Goal: Contribute content: Add original content to the website for others to see

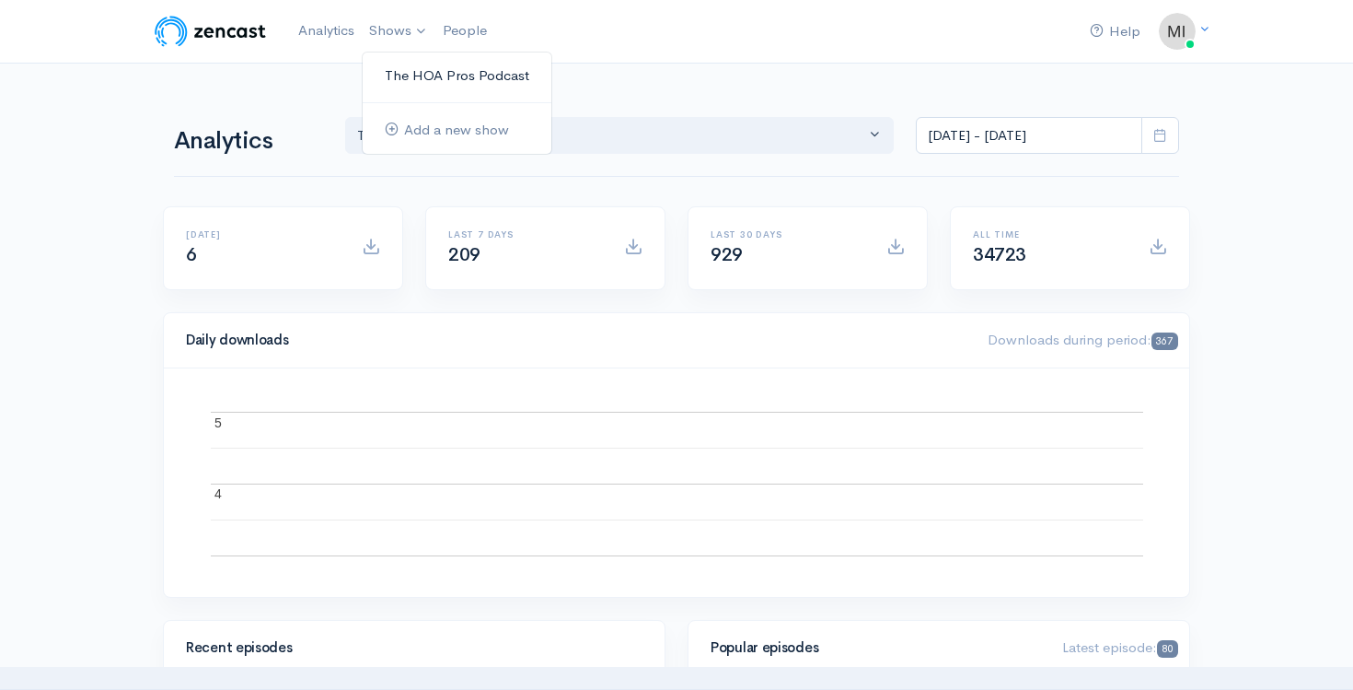
click at [409, 76] on link "The HOA Pros Podcast" at bounding box center [457, 76] width 189 height 32
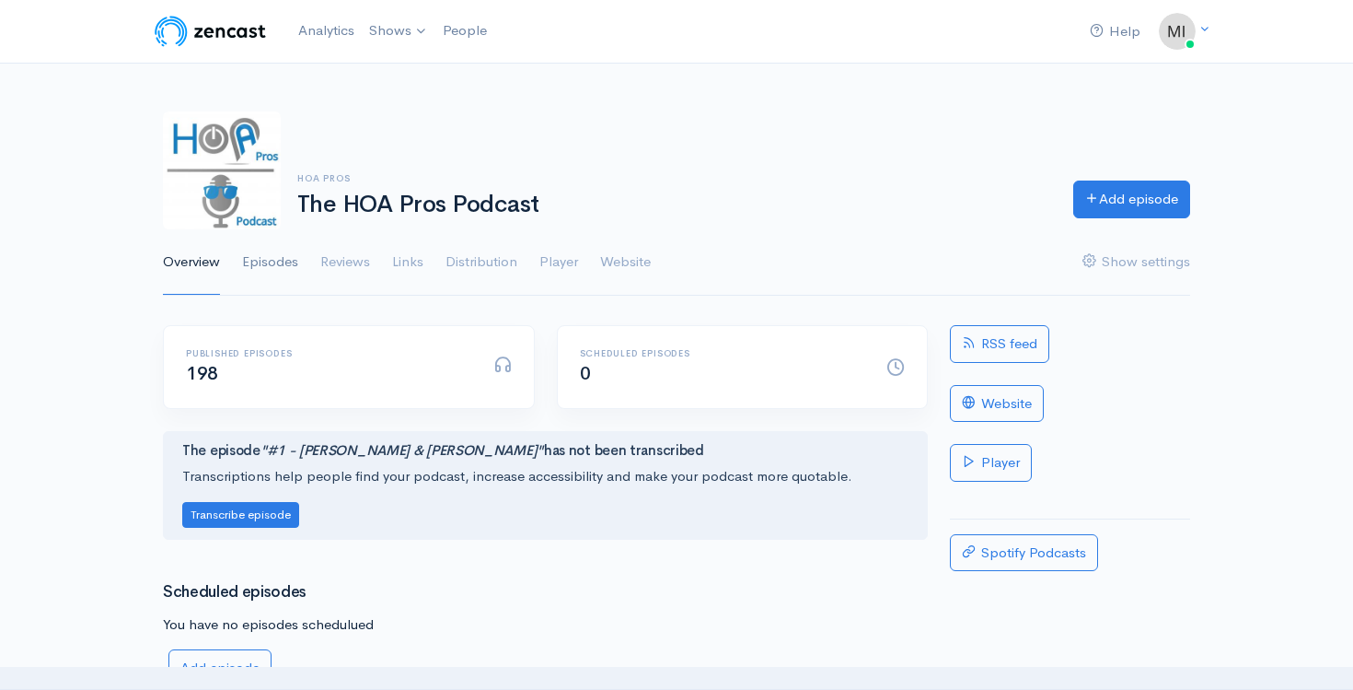
click at [277, 257] on link "Episodes" at bounding box center [270, 262] width 56 height 66
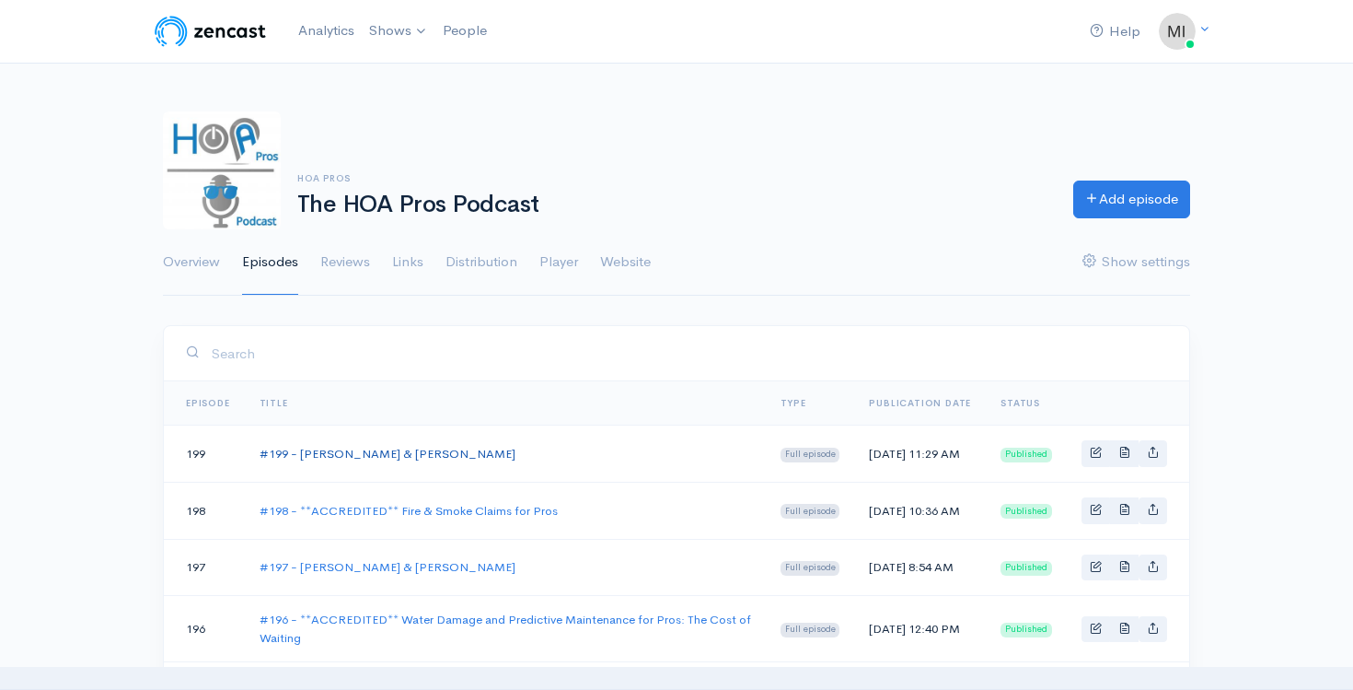
click at [352, 455] on link "#199 - [PERSON_NAME] & [PERSON_NAME]" at bounding box center [388, 454] width 256 height 16
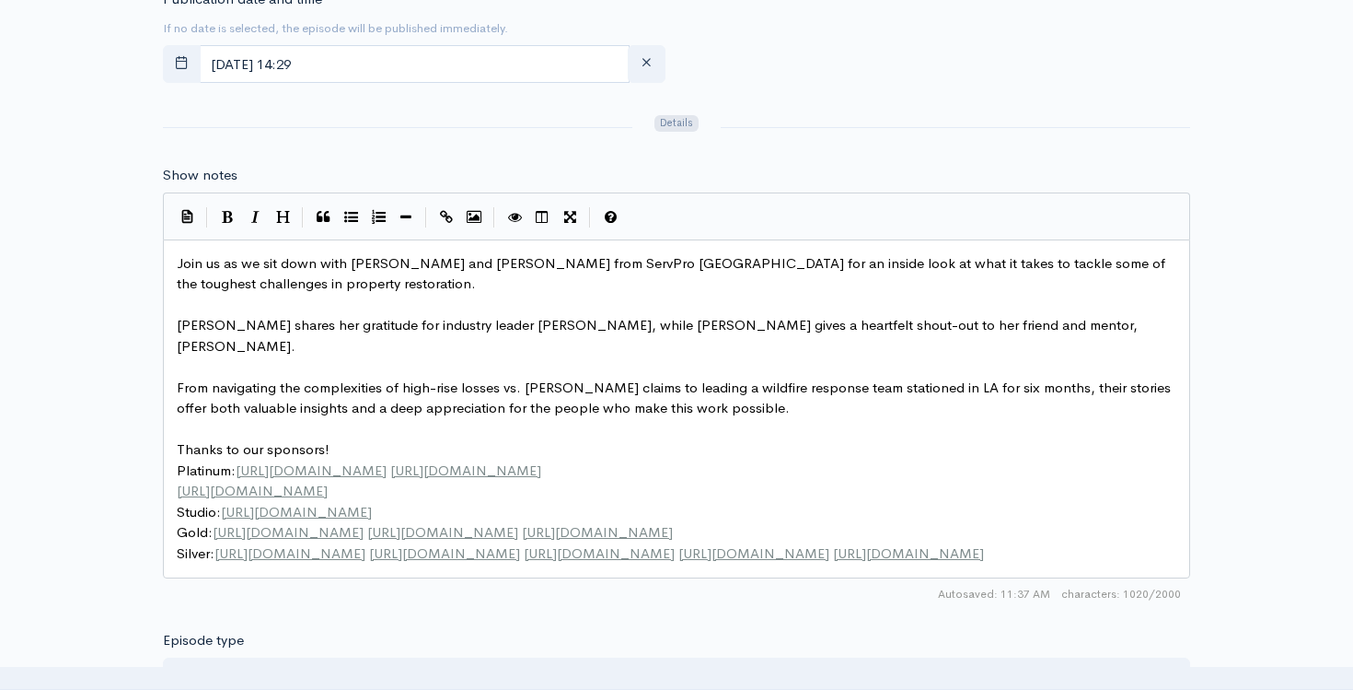
scroll to position [6, 0]
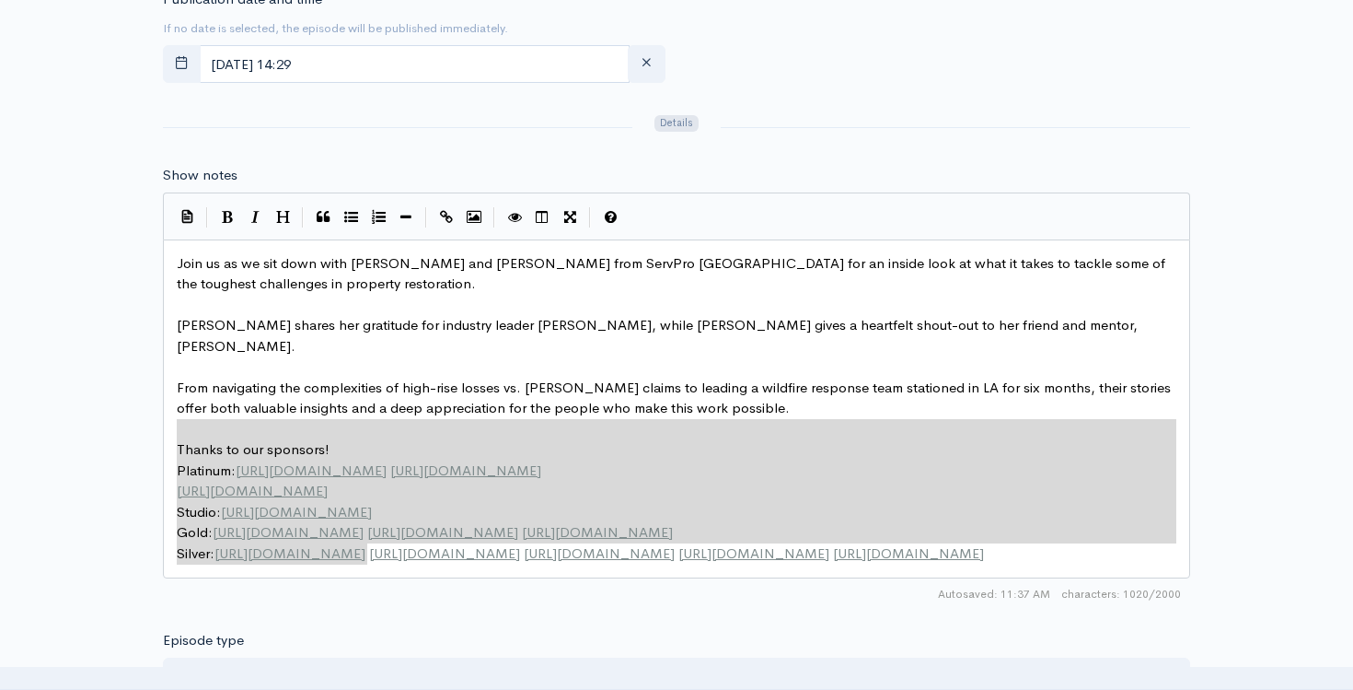
type textarea "Thanks to our sponsors! Platinum: [URL][DOMAIN_NAME] [URL][DOMAIN_NAME] [URL][D…"
drag, startPoint x: 403, startPoint y: 558, endPoint x: 150, endPoint y: 417, distance: 289.7
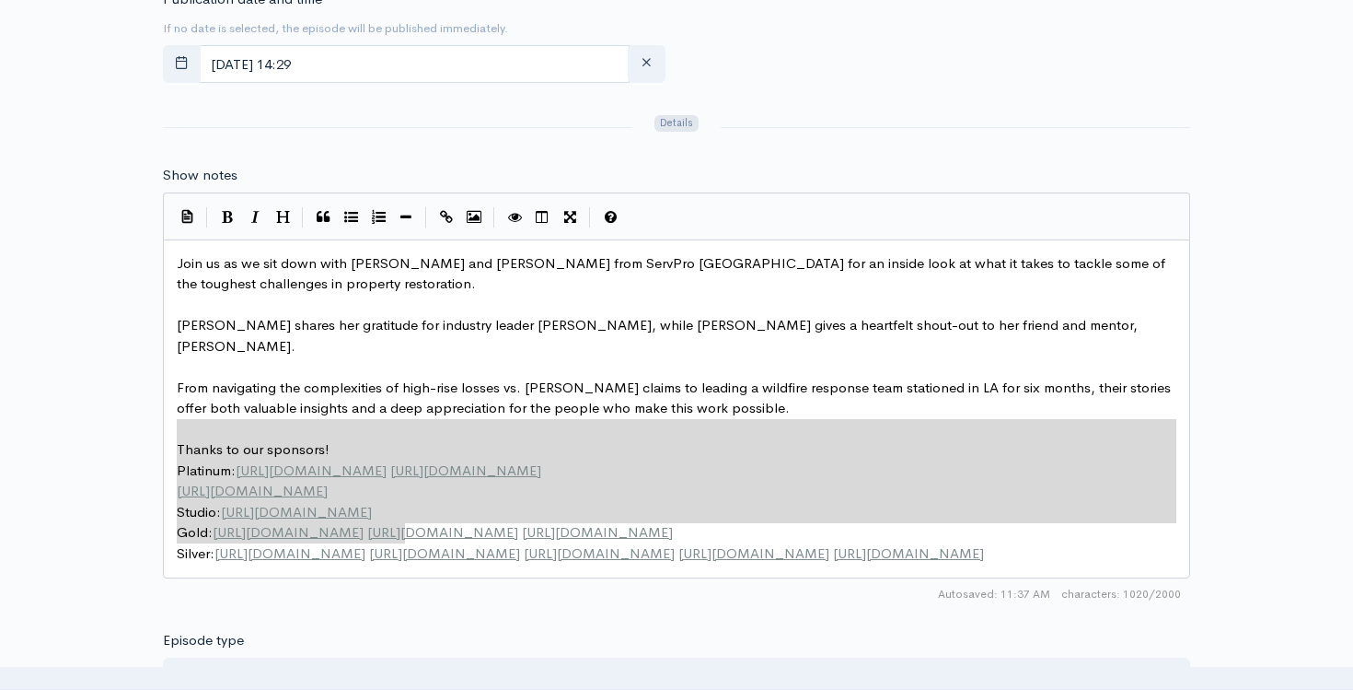
type textarea "Thanks to our sponsors! Platinum: [URL][DOMAIN_NAME] [URL][DOMAIN_NAME] [URL][D…"
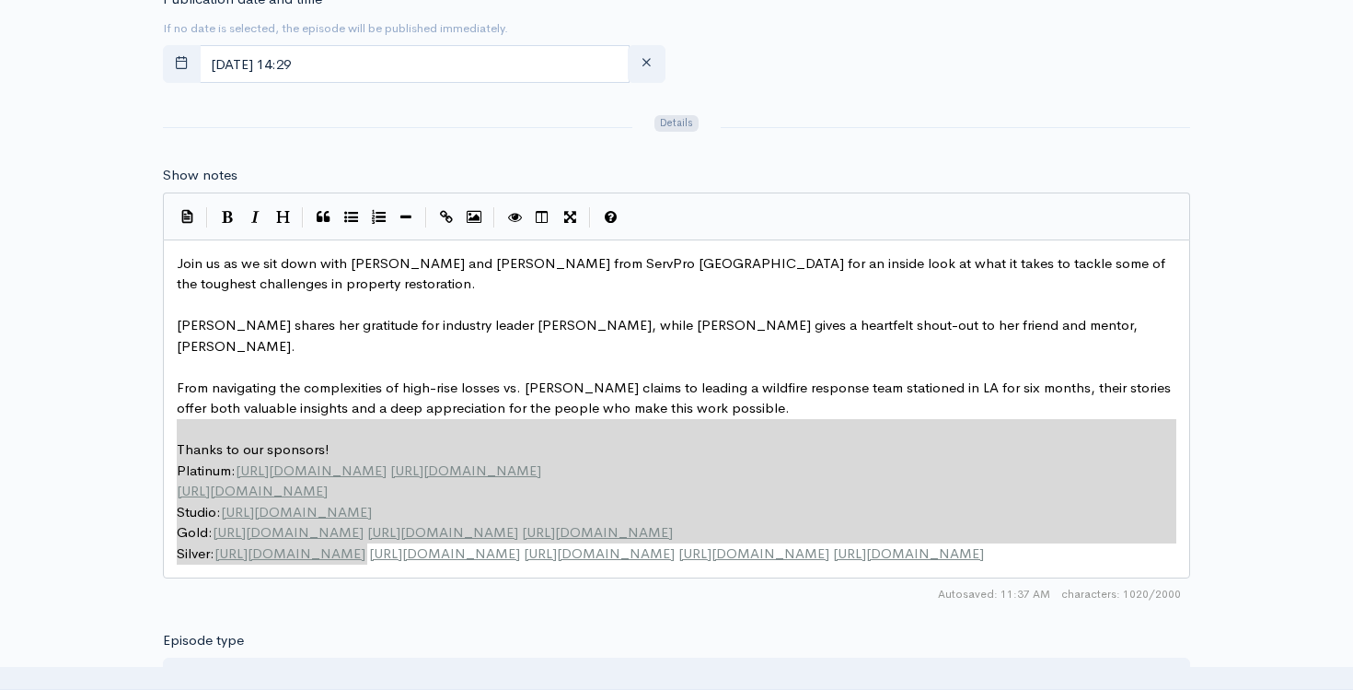
drag, startPoint x: 178, startPoint y: 425, endPoint x: 411, endPoint y: 543, distance: 261.0
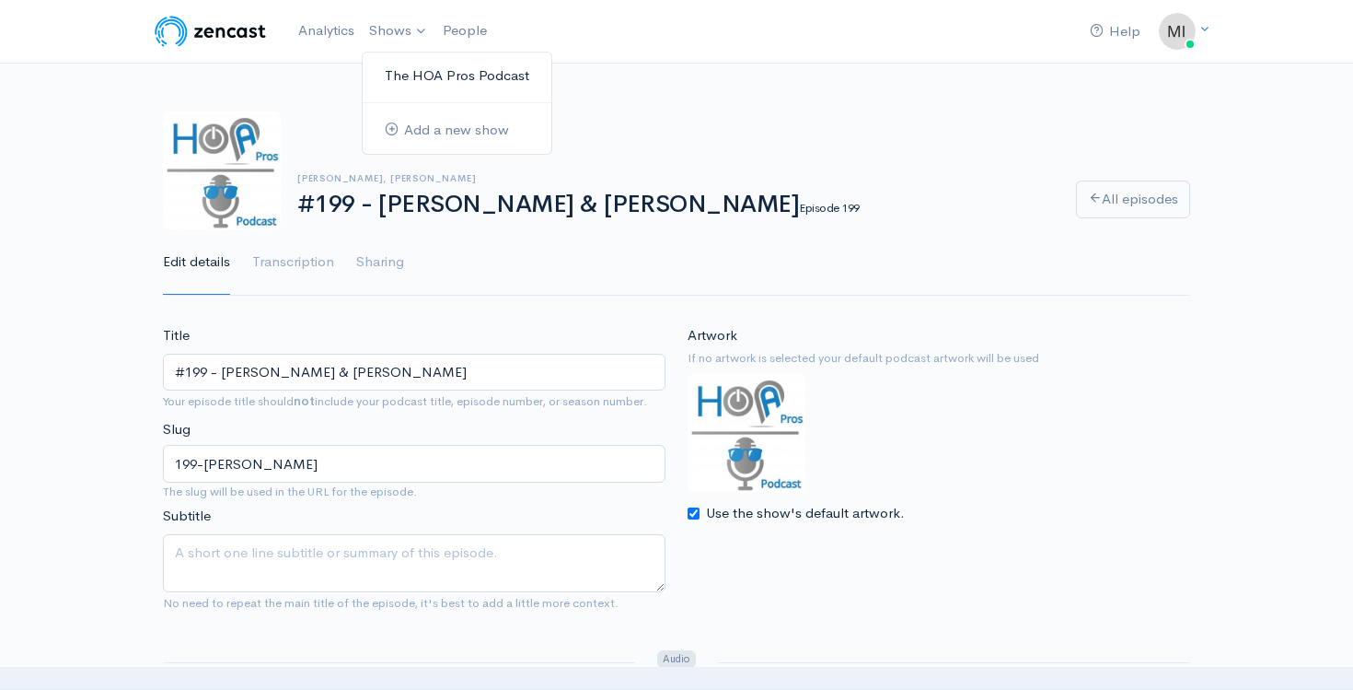
click at [401, 85] on link "The HOA Pros Podcast" at bounding box center [457, 76] width 189 height 32
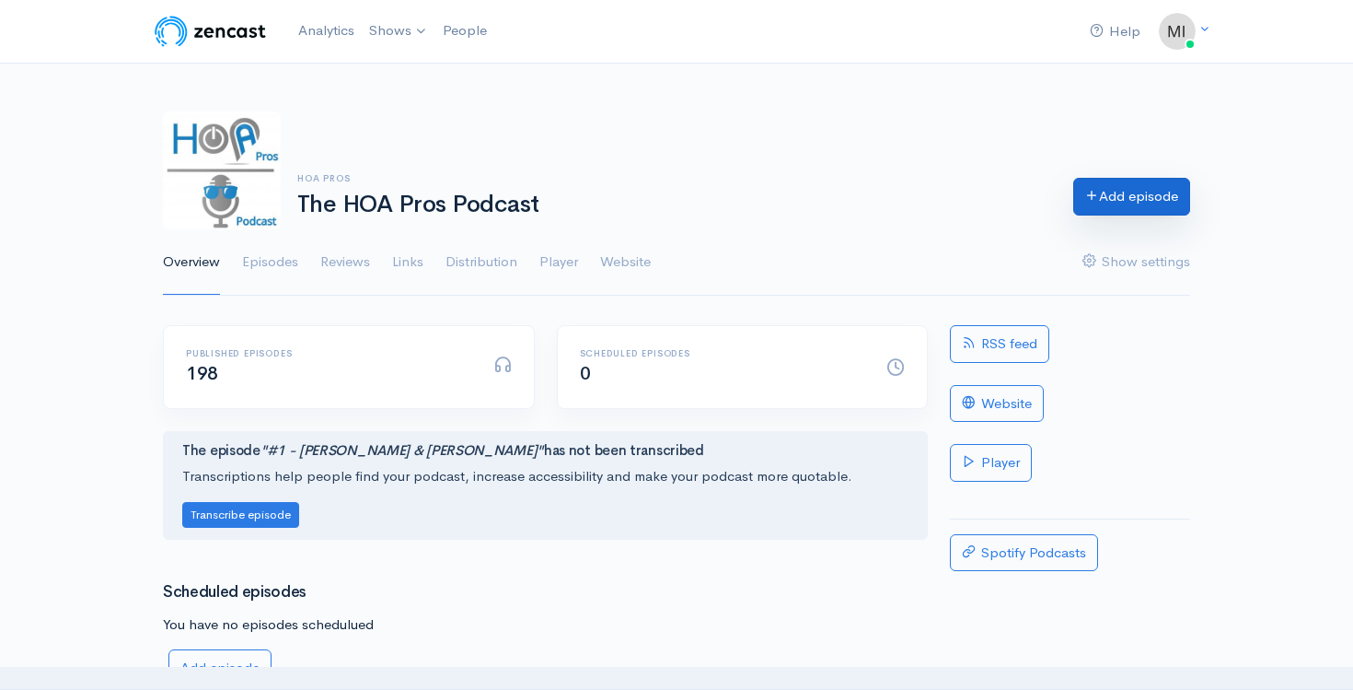
click at [1074, 198] on link "Add episode" at bounding box center [1131, 197] width 117 height 38
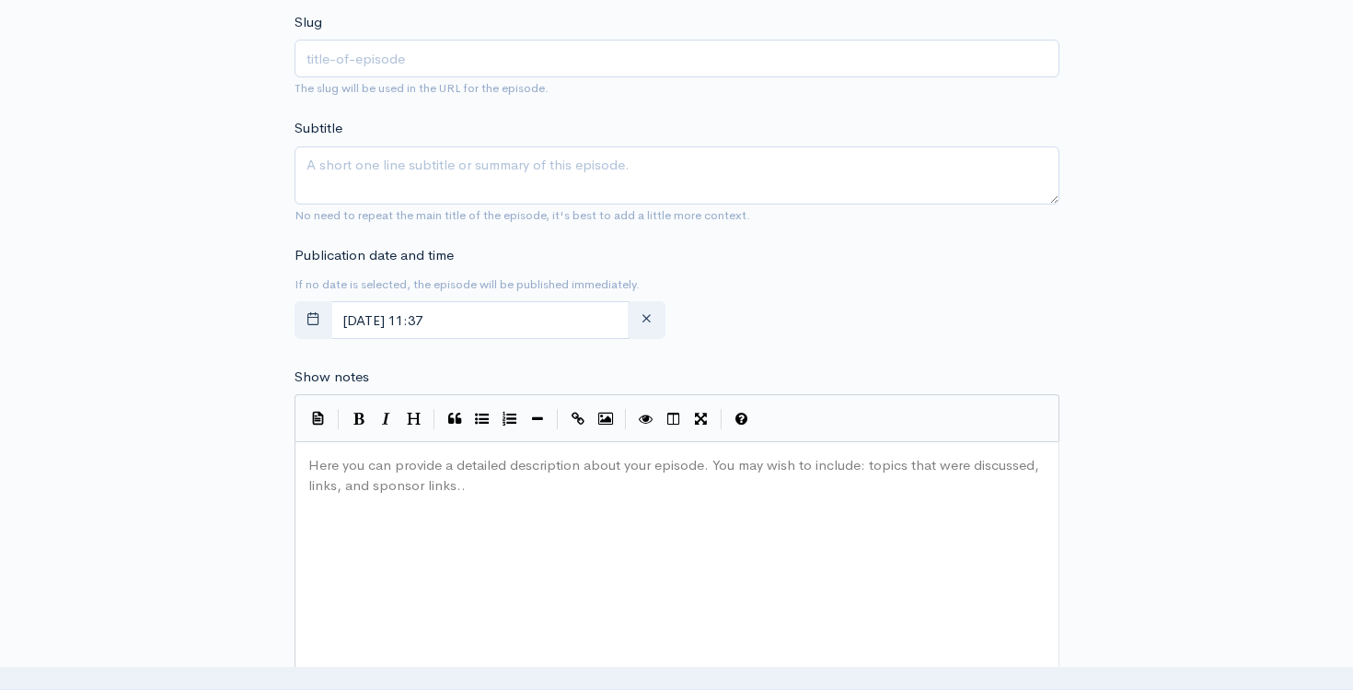
click at [361, 537] on div "Here you can provide a detailed description about your episode. You may wish to…" at bounding box center [700, 612] width 791 height 322
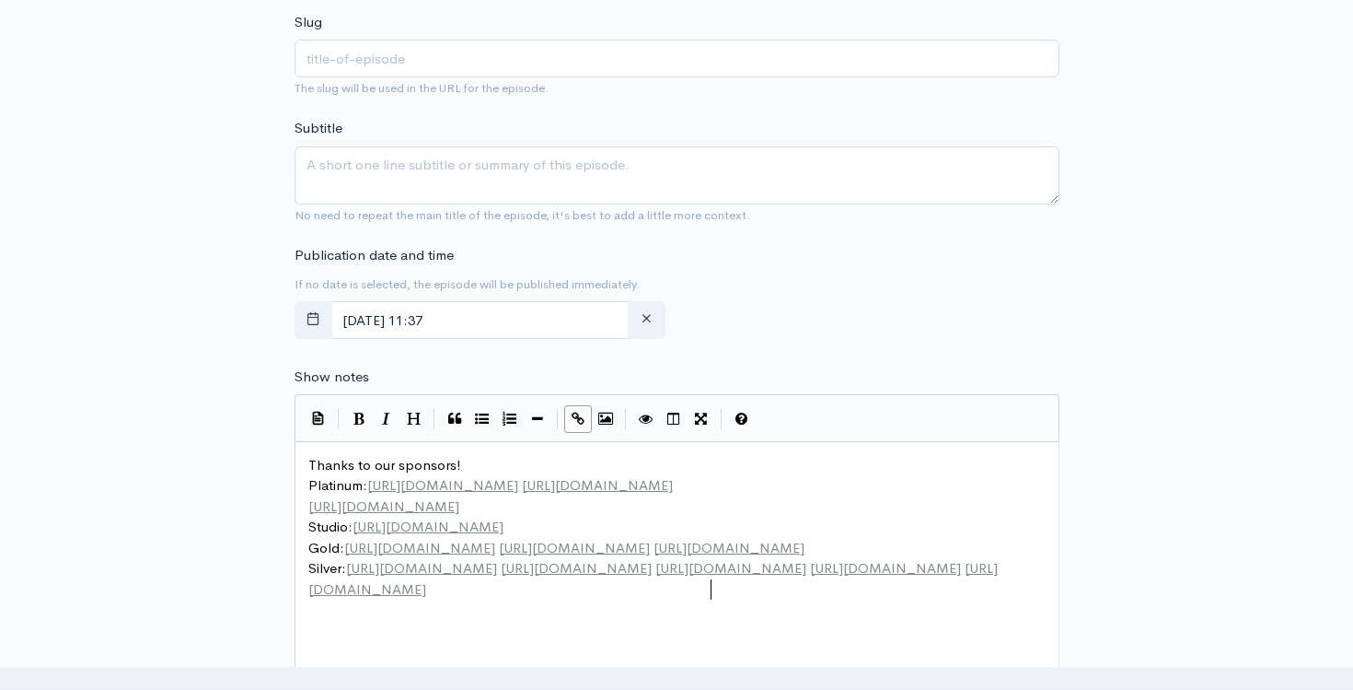
click at [309, 462] on span "Thanks to our sponsors!" at bounding box center [384, 464] width 153 height 17
type textarea "\"
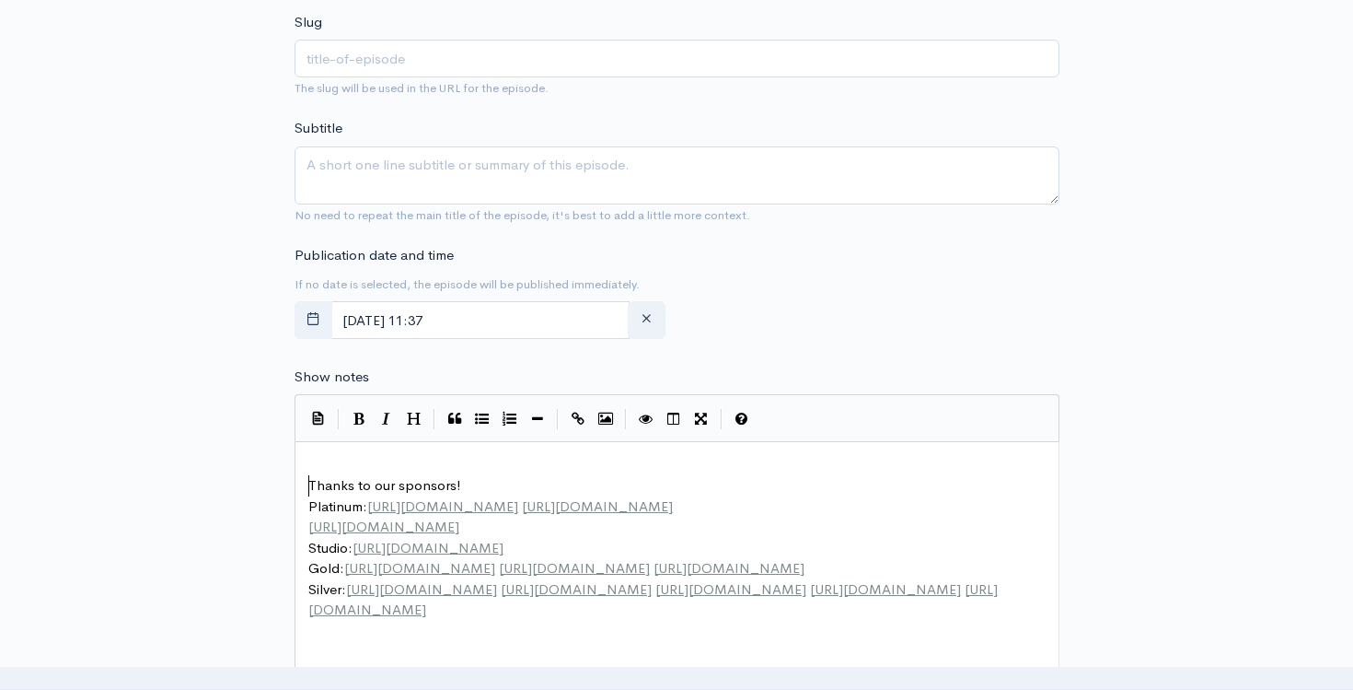
click at [323, 461] on pre "​" at bounding box center [677, 465] width 745 height 21
paste textarea
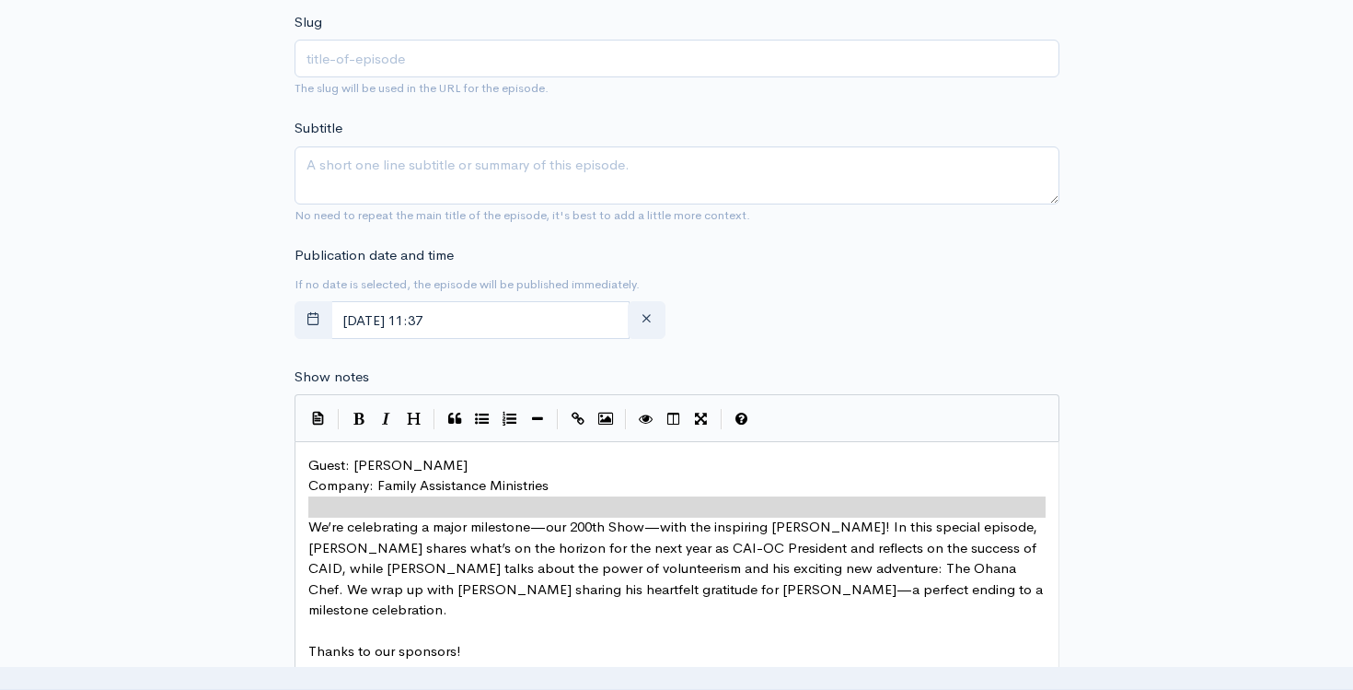
type textarea "Guest: [PERSON_NAME] Company: Family Assistance Ministries"
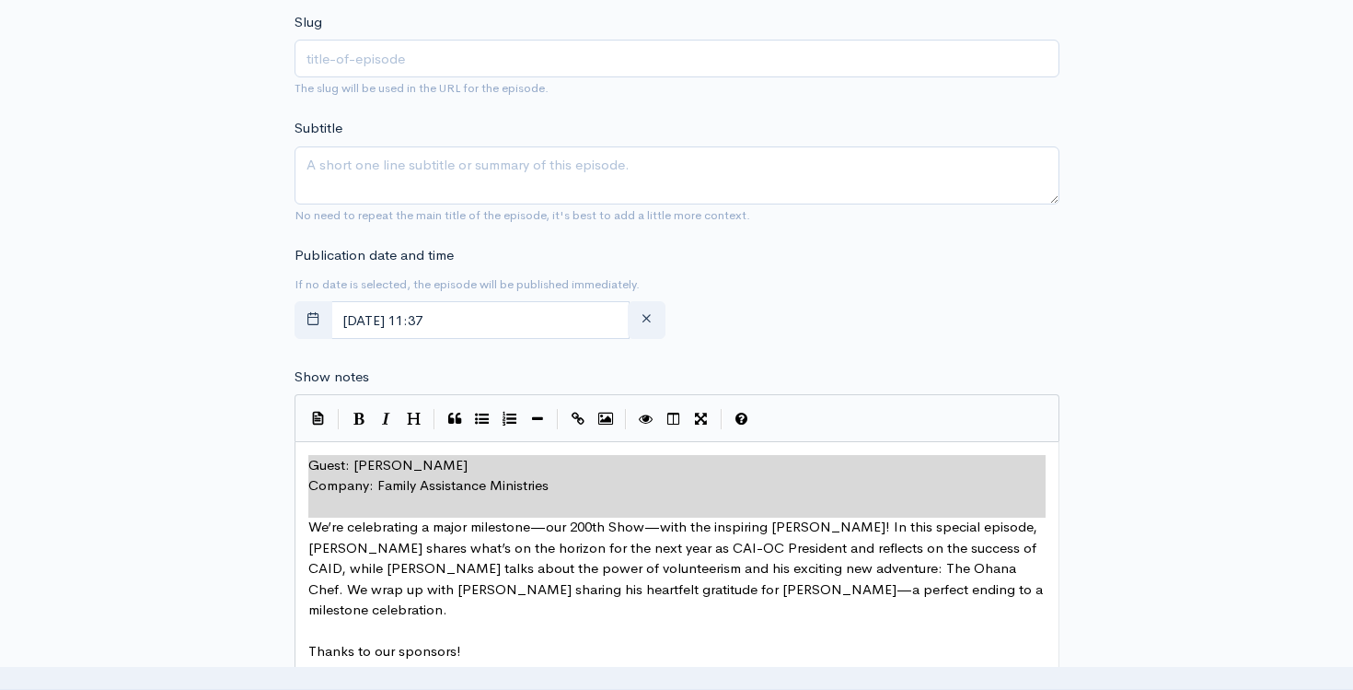
drag, startPoint x: 311, startPoint y: 527, endPoint x: 302, endPoint y: 431, distance: 96.2
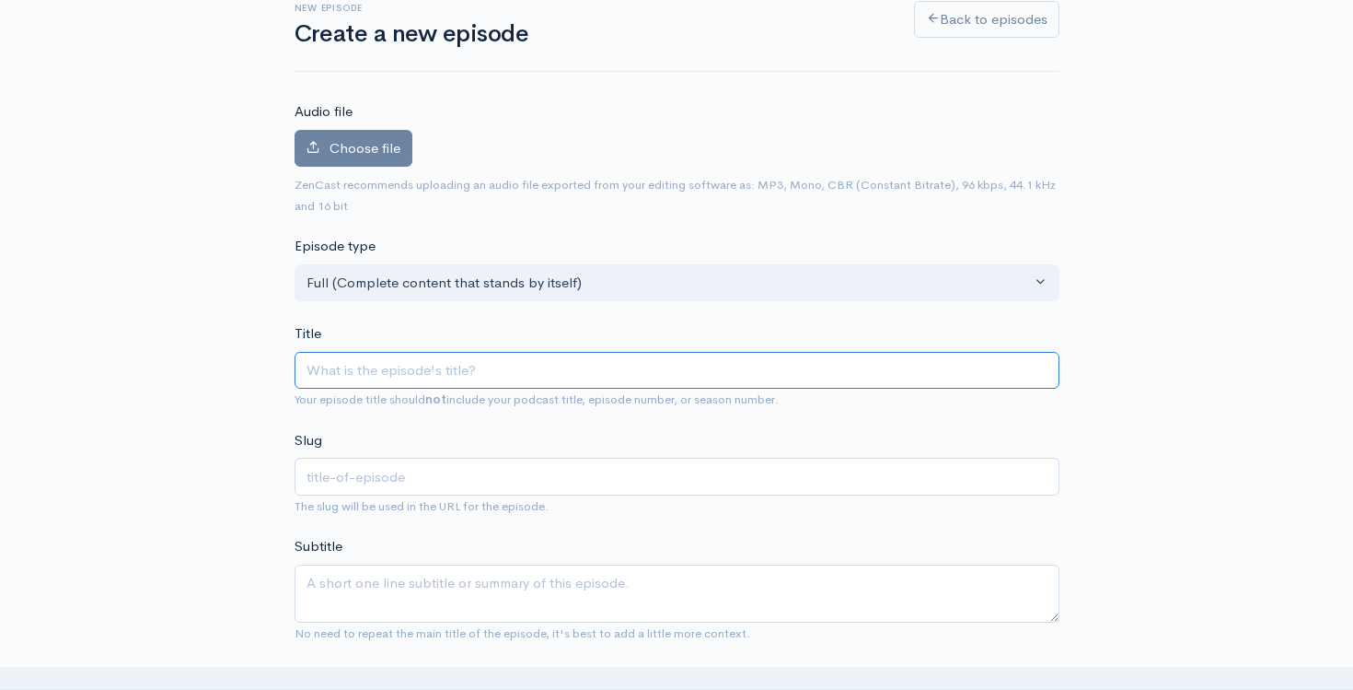
click at [353, 375] on input "Title" at bounding box center [677, 371] width 765 height 38
type input "#"
type input "iw"
type input "#2"
type input "2"
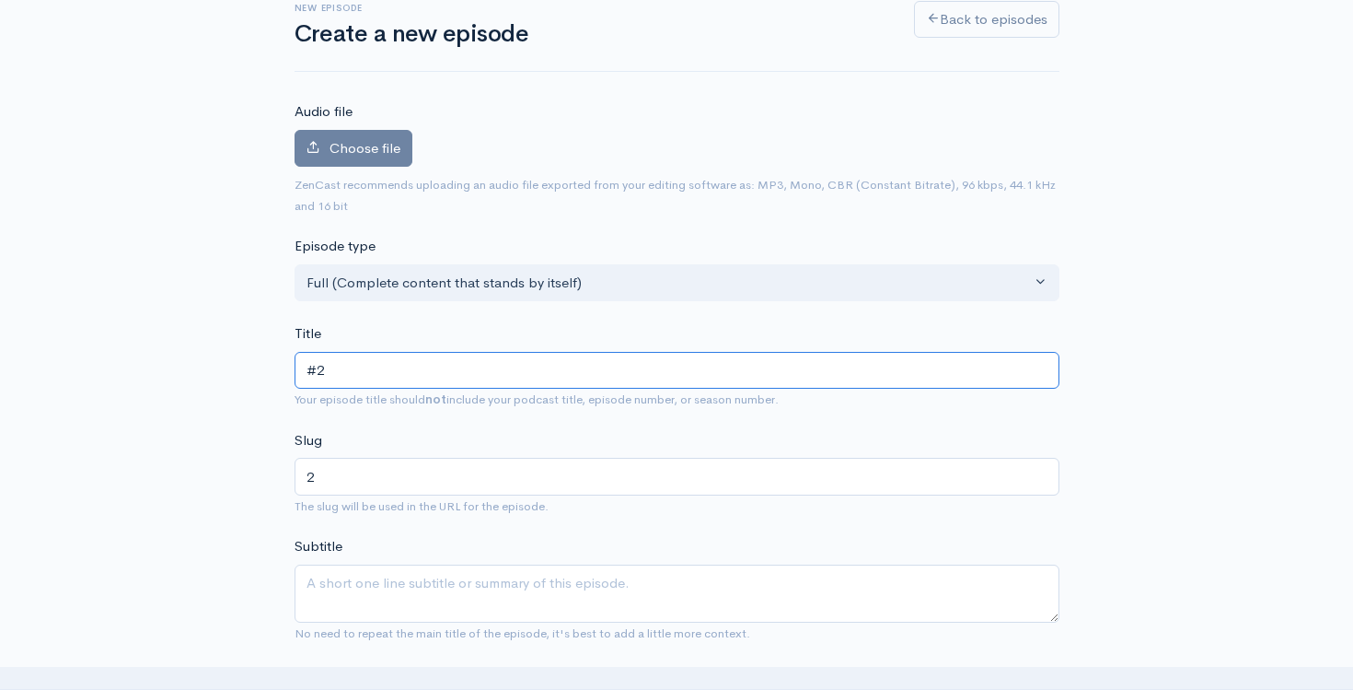
type input "#20"
type input "20"
type input "#200"
type input "200"
type input "#200 - R"
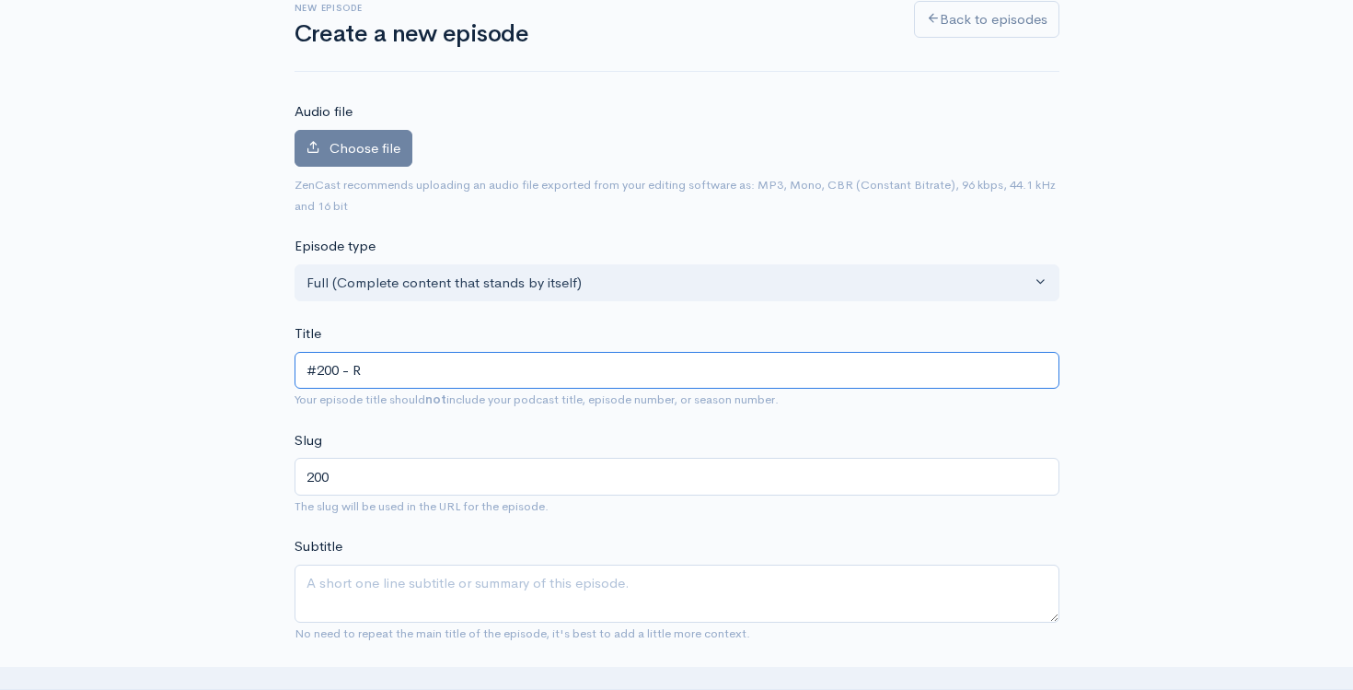
type input "200-r"
type input "#200 - Ro"
type input "200-ro"
type input "#200 - Ros"
type input "200-ros"
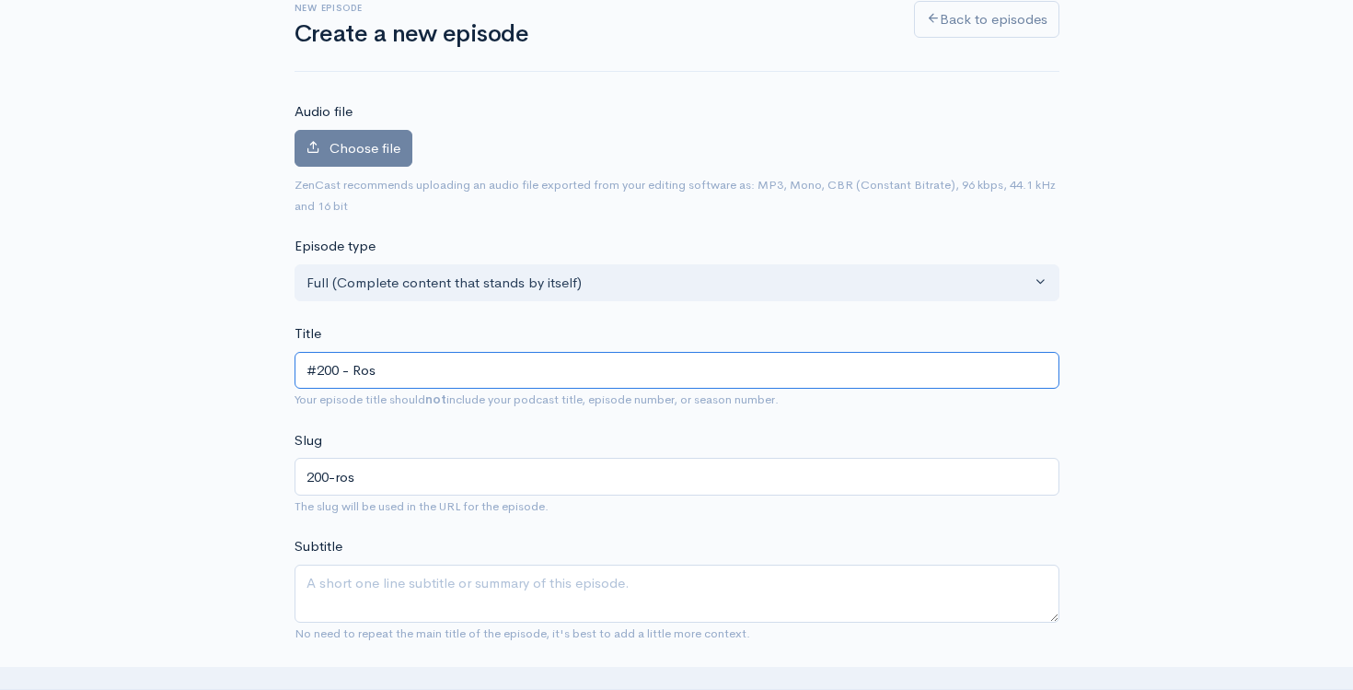
type input "#200 - [PERSON_NAME]"
type input "200-[PERSON_NAME]"
type input "#200 - [PERSON_NAME]"
type input "200-[PERSON_NAME]-c"
type input "#200 - [PERSON_NAME]"
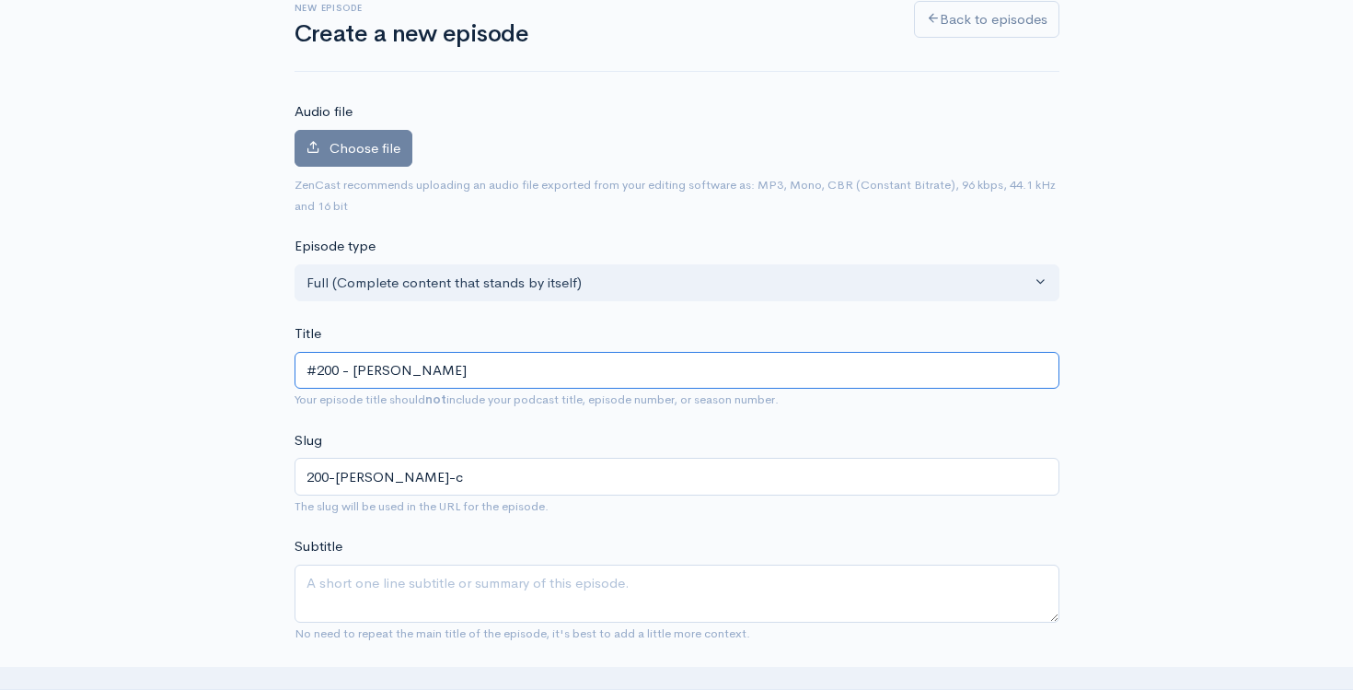
type input "200-[PERSON_NAME]"
type input "#200 - [PERSON_NAME]"
type input "200-[PERSON_NAME]"
type input "#200 - [PERSON_NAME]"
type input "200-[PERSON_NAME]"
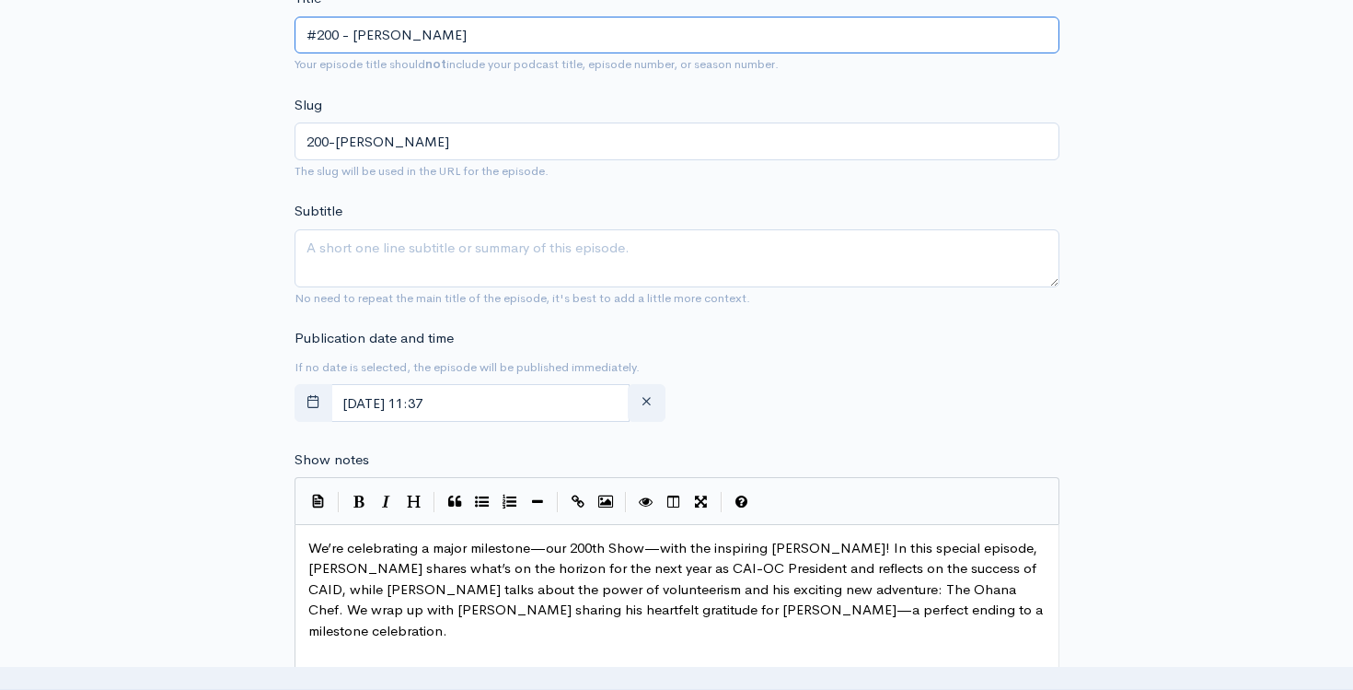
type input "#200 - [PERSON_NAME]"
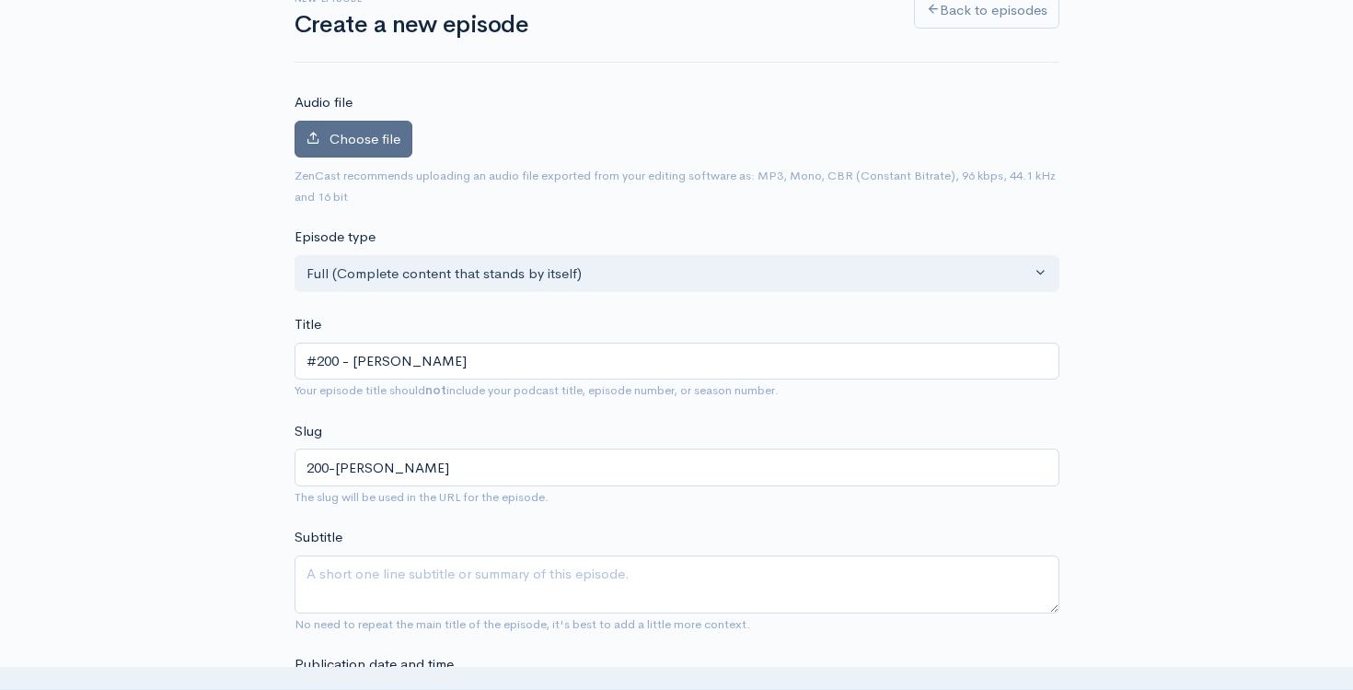
click at [344, 141] on span "Choose file" at bounding box center [365, 138] width 71 height 17
click at [0, 0] on input "Choose file" at bounding box center [0, 0] width 0 height 0
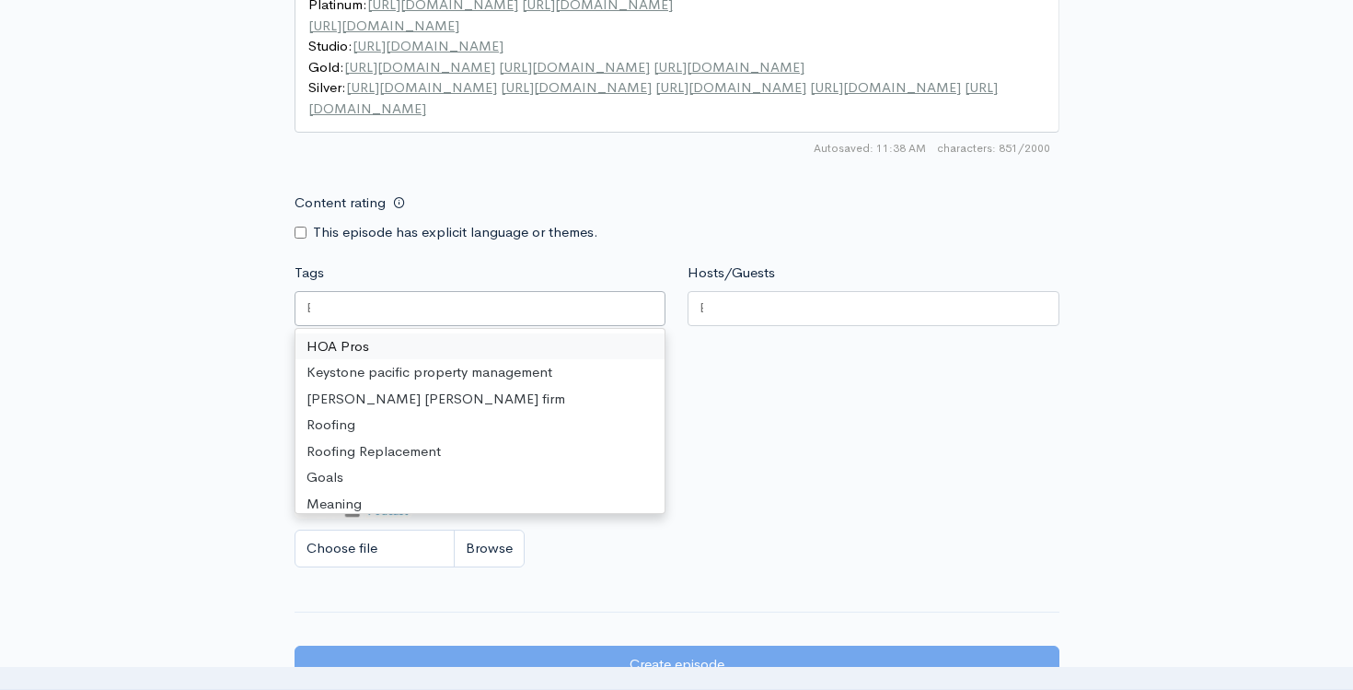
click at [470, 303] on div at bounding box center [481, 308] width 372 height 35
click at [470, 330] on div "HOA Pros Keystone pacific property management [PERSON_NAME] [PERSON_NAME] firm …" at bounding box center [481, 421] width 370 height 184
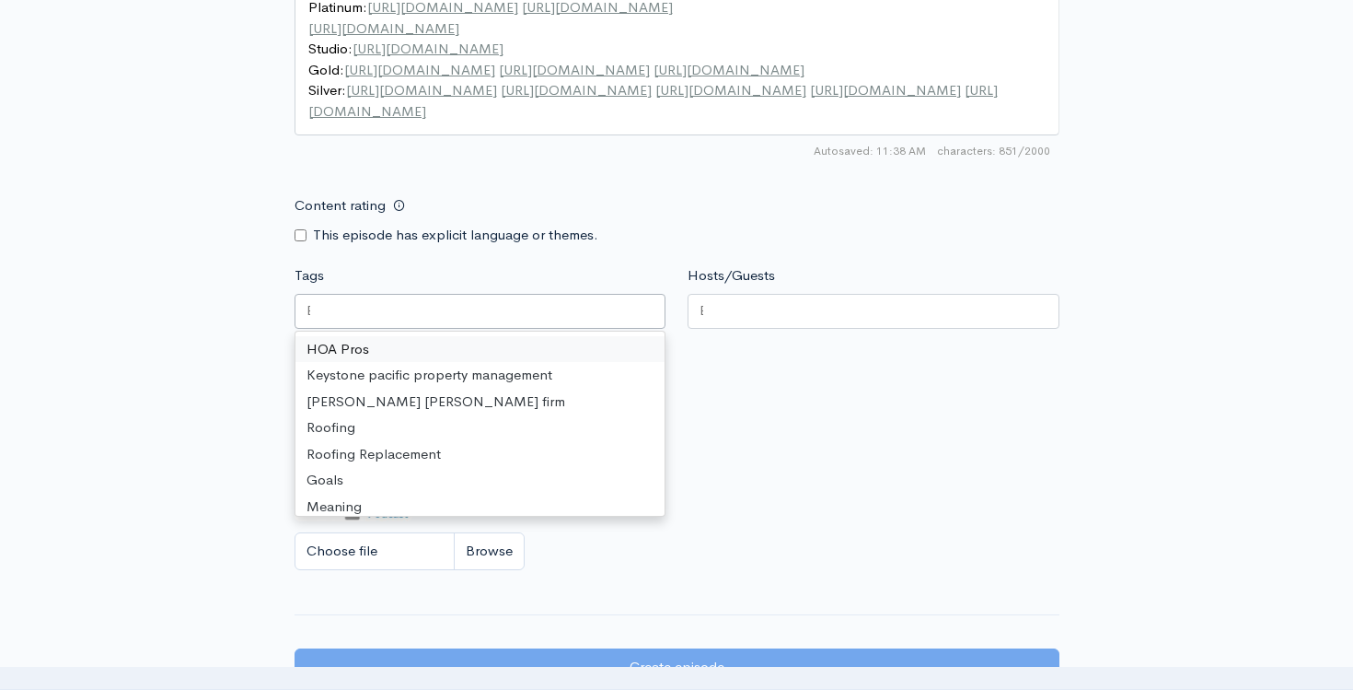
scroll to position [1202, 0]
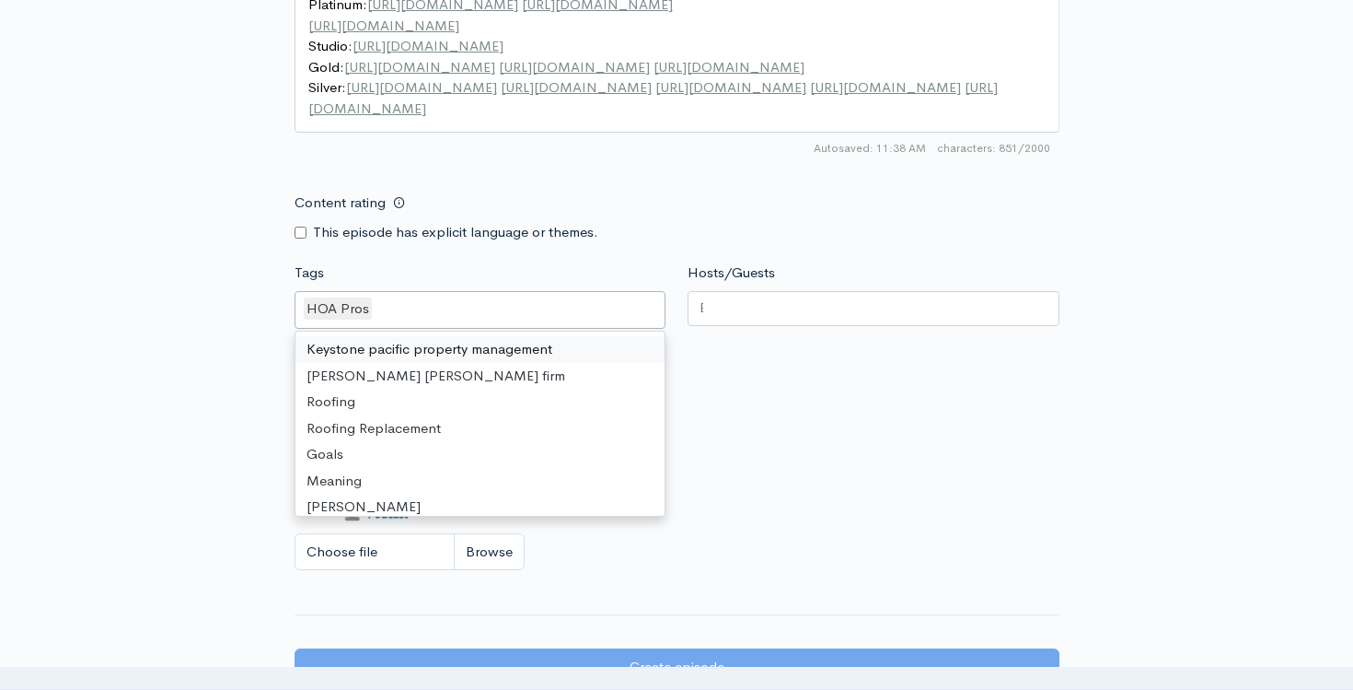
click at [785, 306] on div at bounding box center [874, 308] width 372 height 35
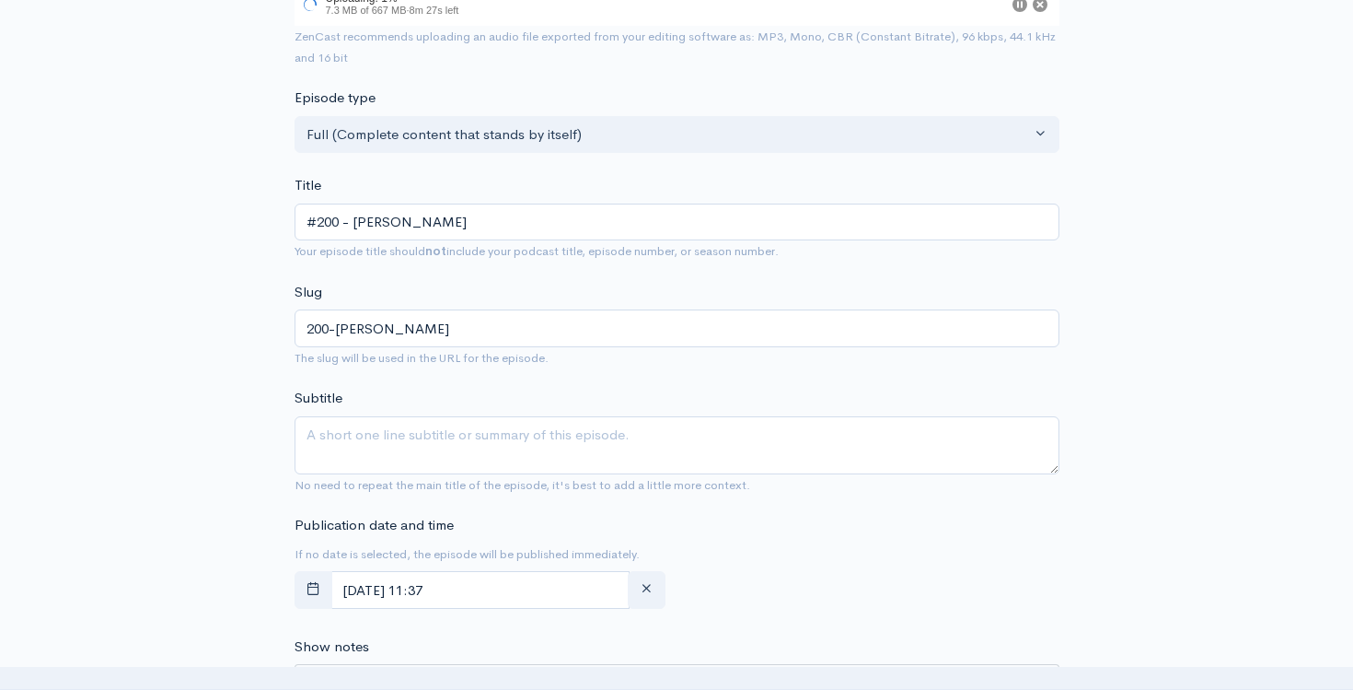
scroll to position [0, 0]
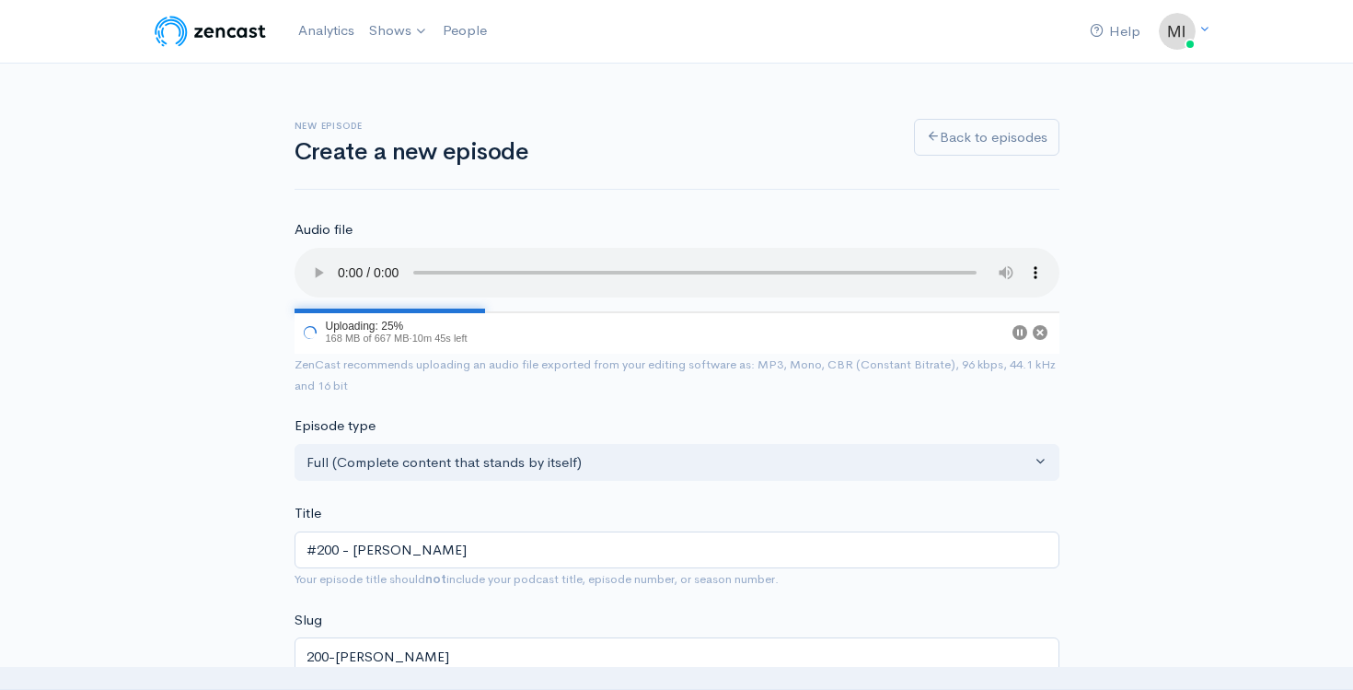
click at [839, 169] on div "New episode Create a new episode Back to episodes" at bounding box center [677, 144] width 765 height 94
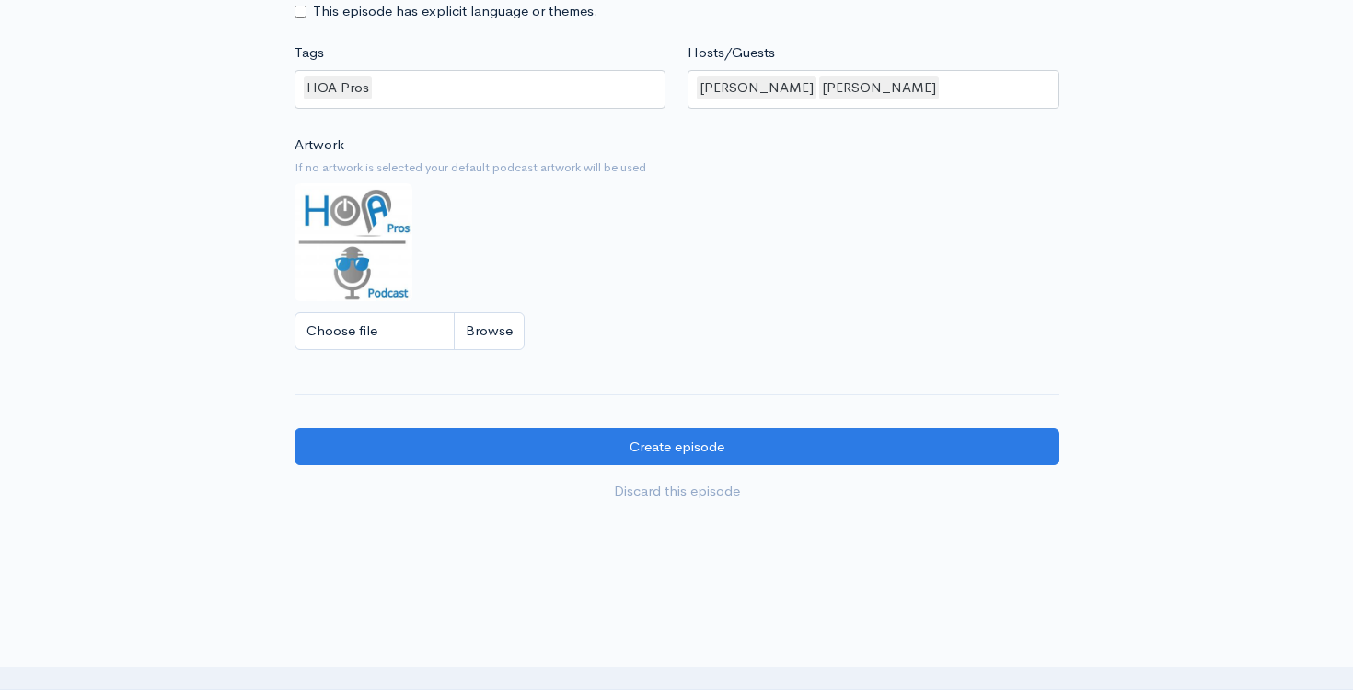
scroll to position [1525, 0]
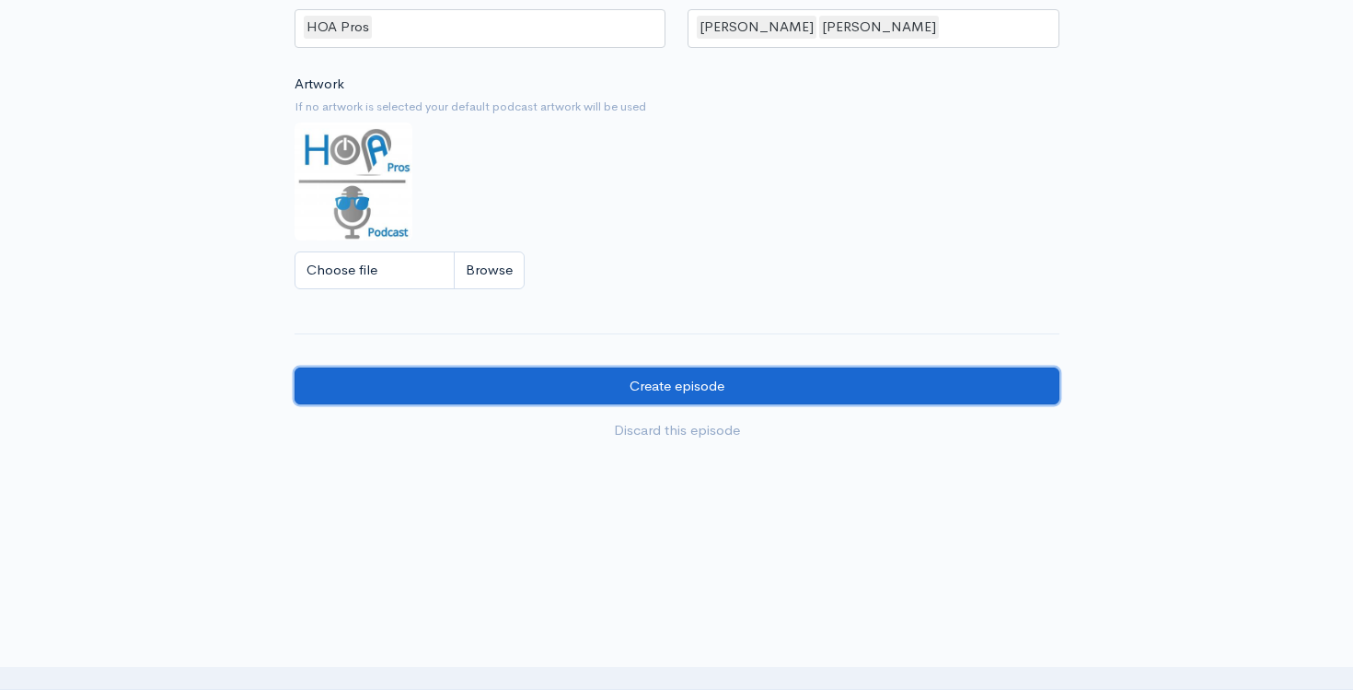
click at [535, 382] on input "Create episode" at bounding box center [677, 386] width 765 height 38
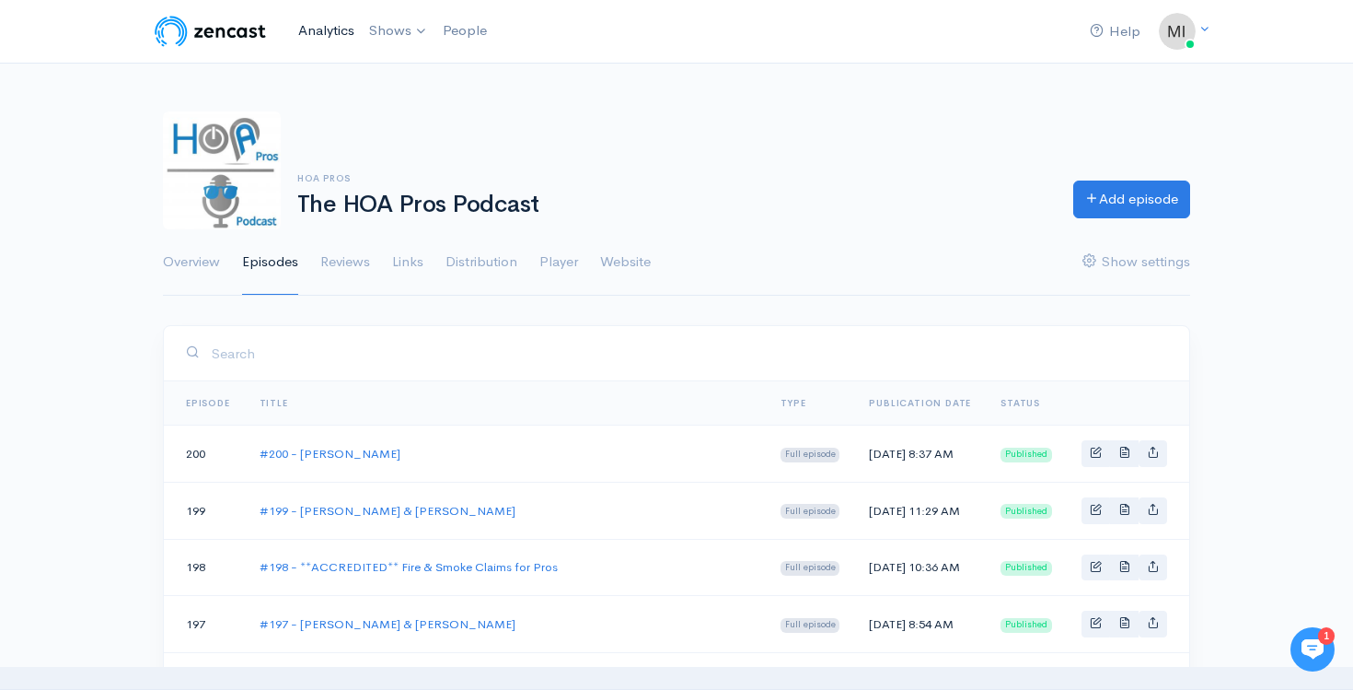
click at [329, 34] on link "Analytics" at bounding box center [326, 31] width 71 height 40
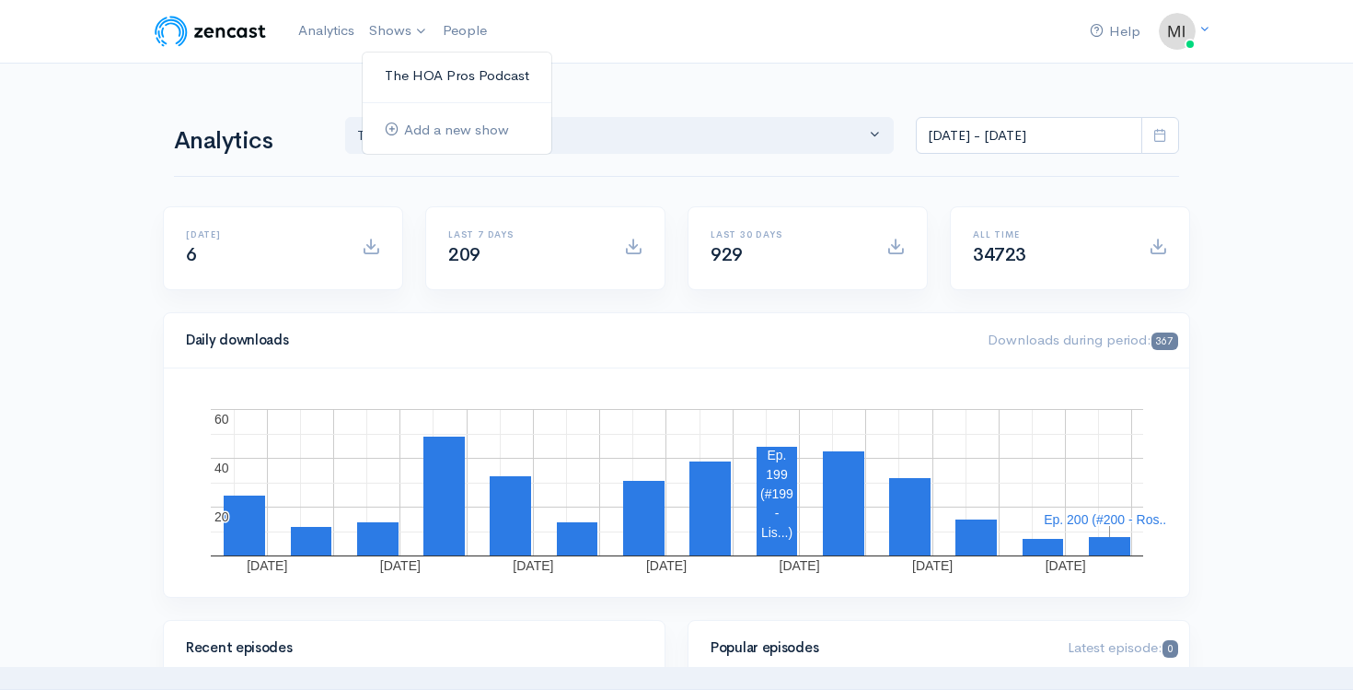
click at [406, 81] on link "The HOA Pros Podcast" at bounding box center [457, 76] width 189 height 32
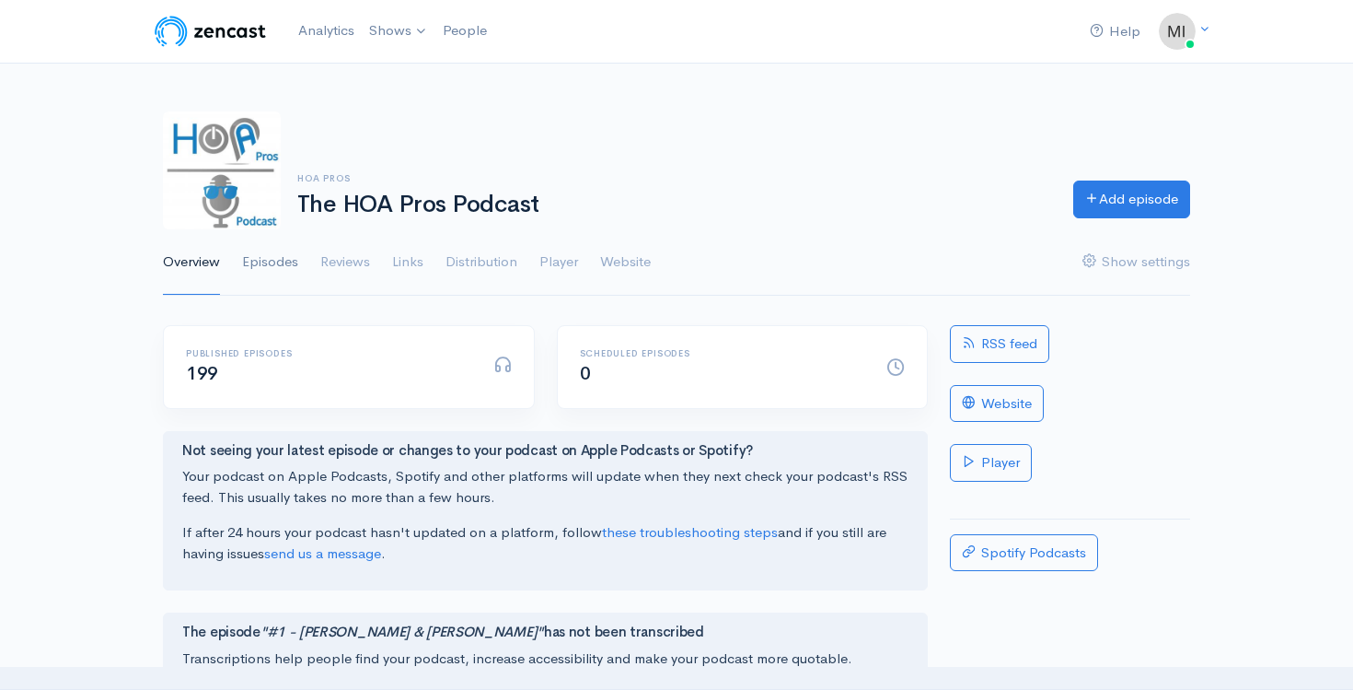
click at [277, 258] on link "Episodes" at bounding box center [270, 262] width 56 height 66
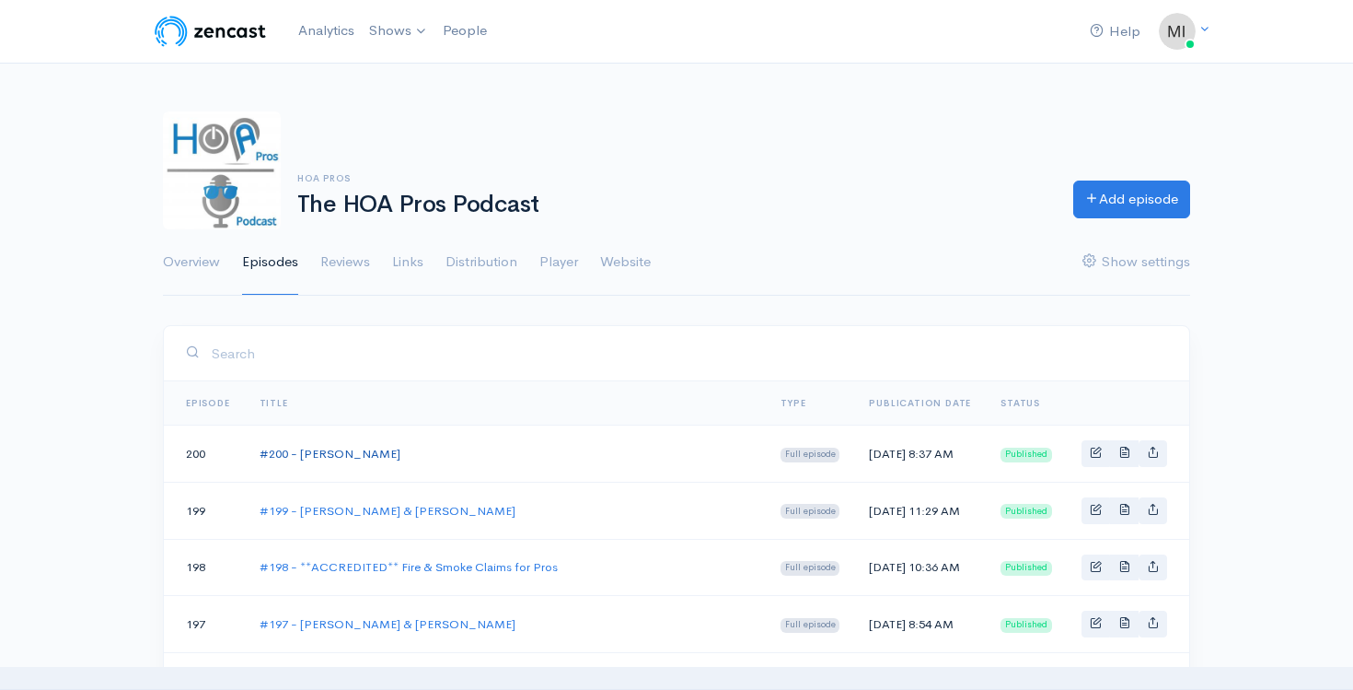
click at [317, 456] on link "#200 - [PERSON_NAME]" at bounding box center [330, 454] width 141 height 16
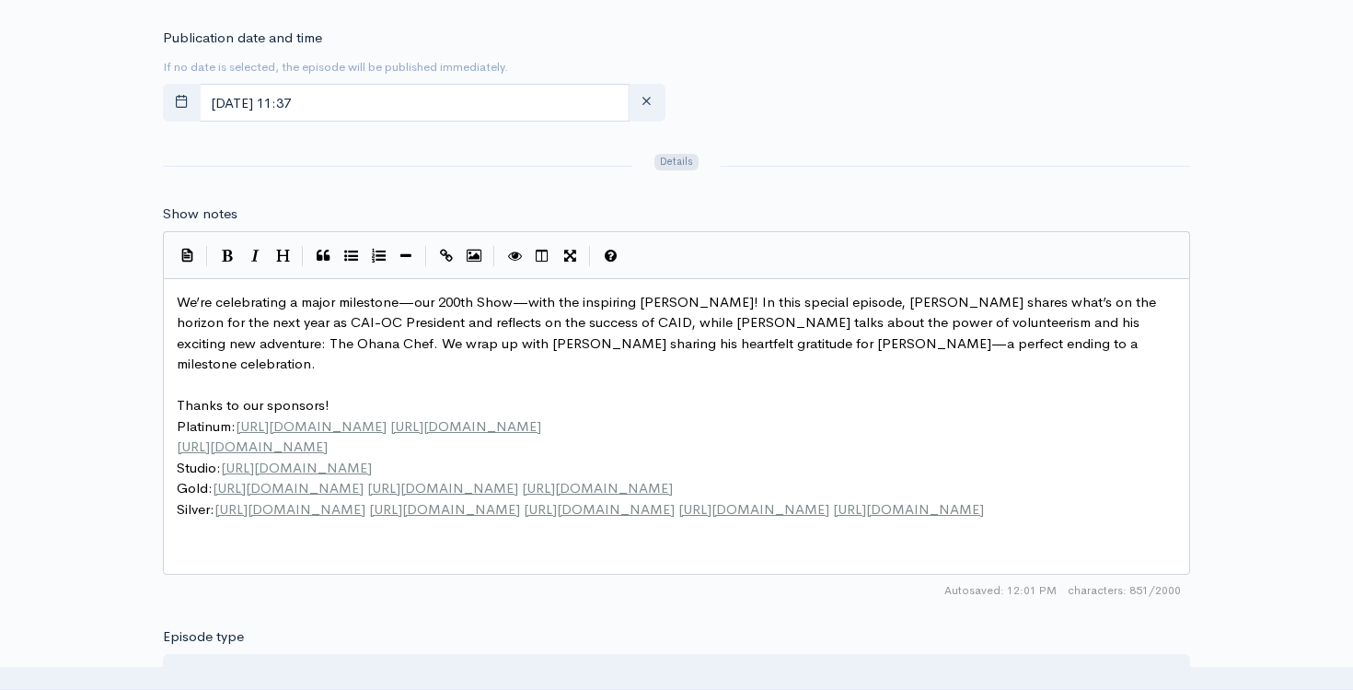
scroll to position [6, 0]
type textarea "We’re celebrating a major milestone—our 200th Show—with the inspiring [PERSON_N…"
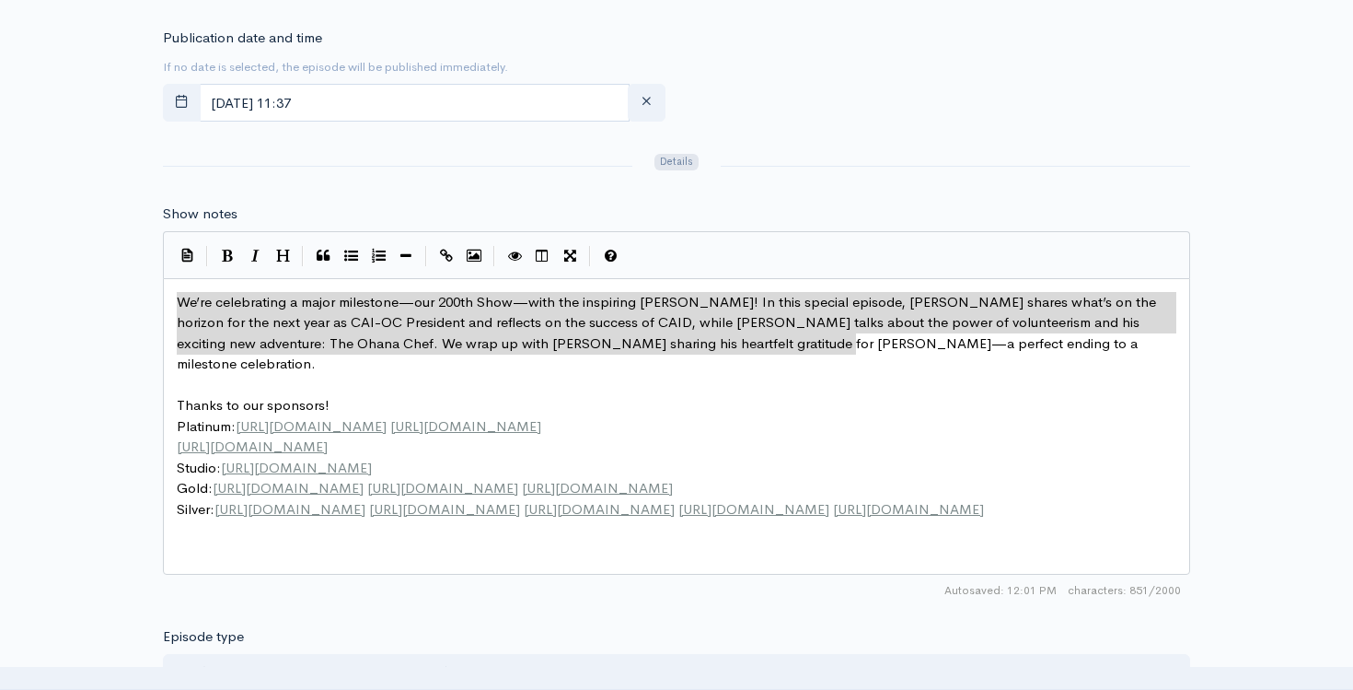
drag, startPoint x: 884, startPoint y: 344, endPoint x: 184, endPoint y: 269, distance: 703.7
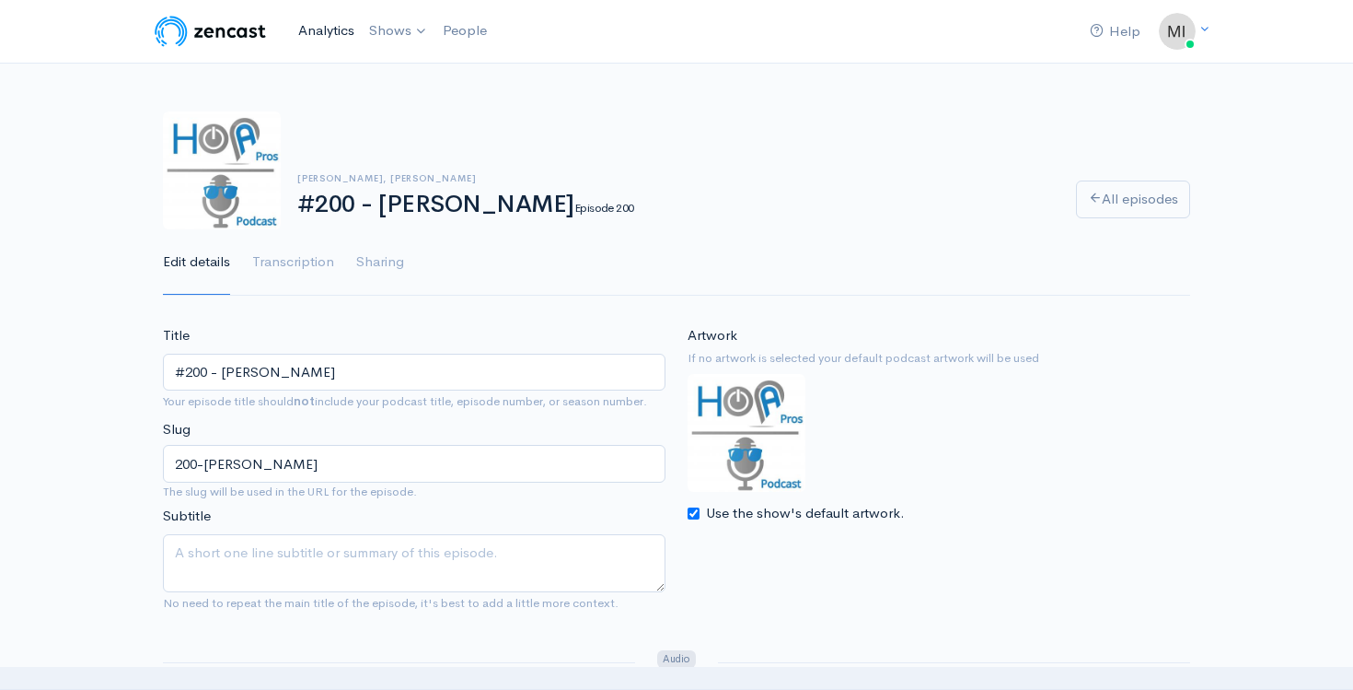
click at [324, 37] on link "Analytics" at bounding box center [326, 31] width 71 height 40
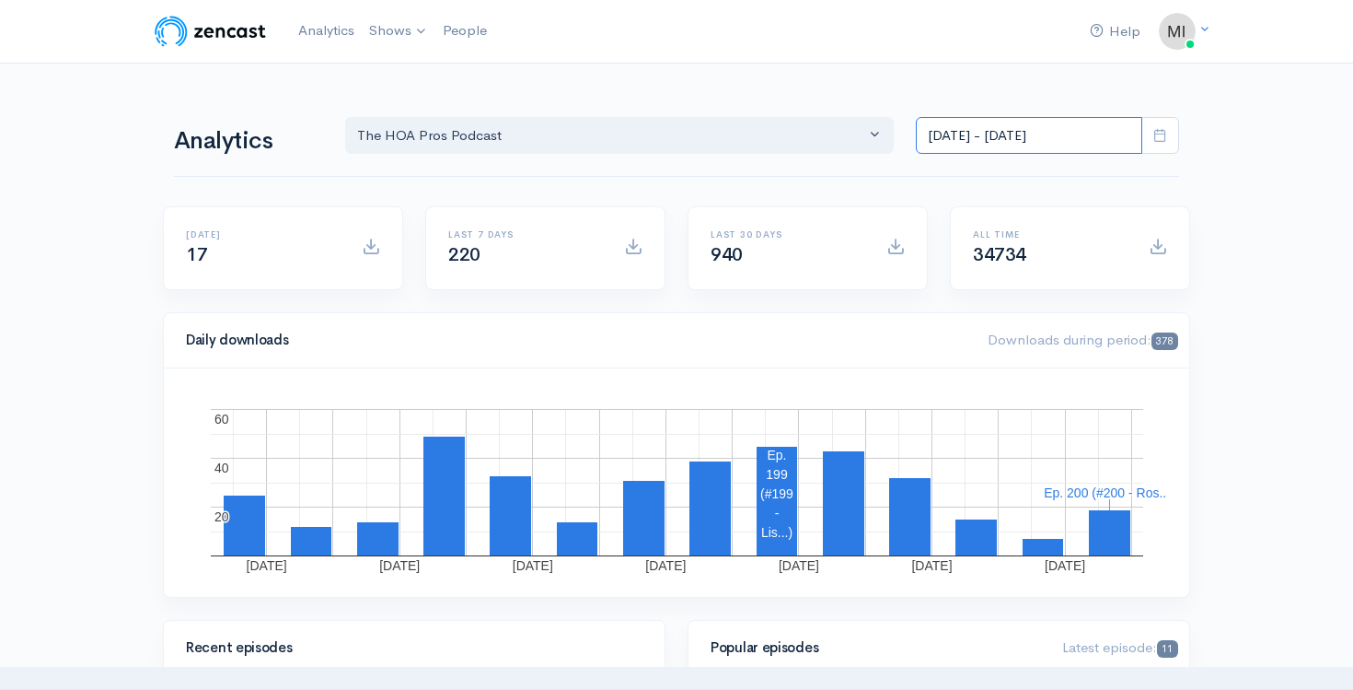
click at [1102, 122] on input "[DATE] - [DATE]" at bounding box center [1029, 136] width 226 height 38
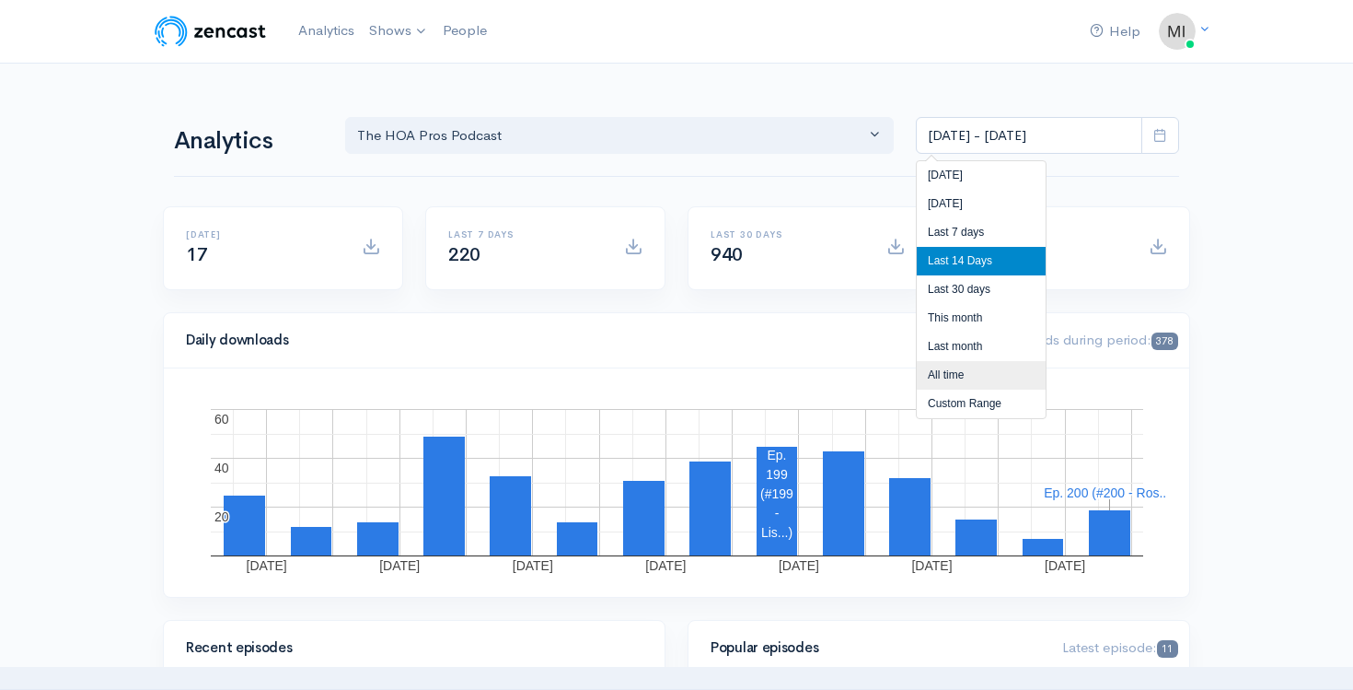
click at [979, 373] on li "All time" at bounding box center [981, 375] width 129 height 29
type input "Jan 20, 2021 - Aug 18, 2025"
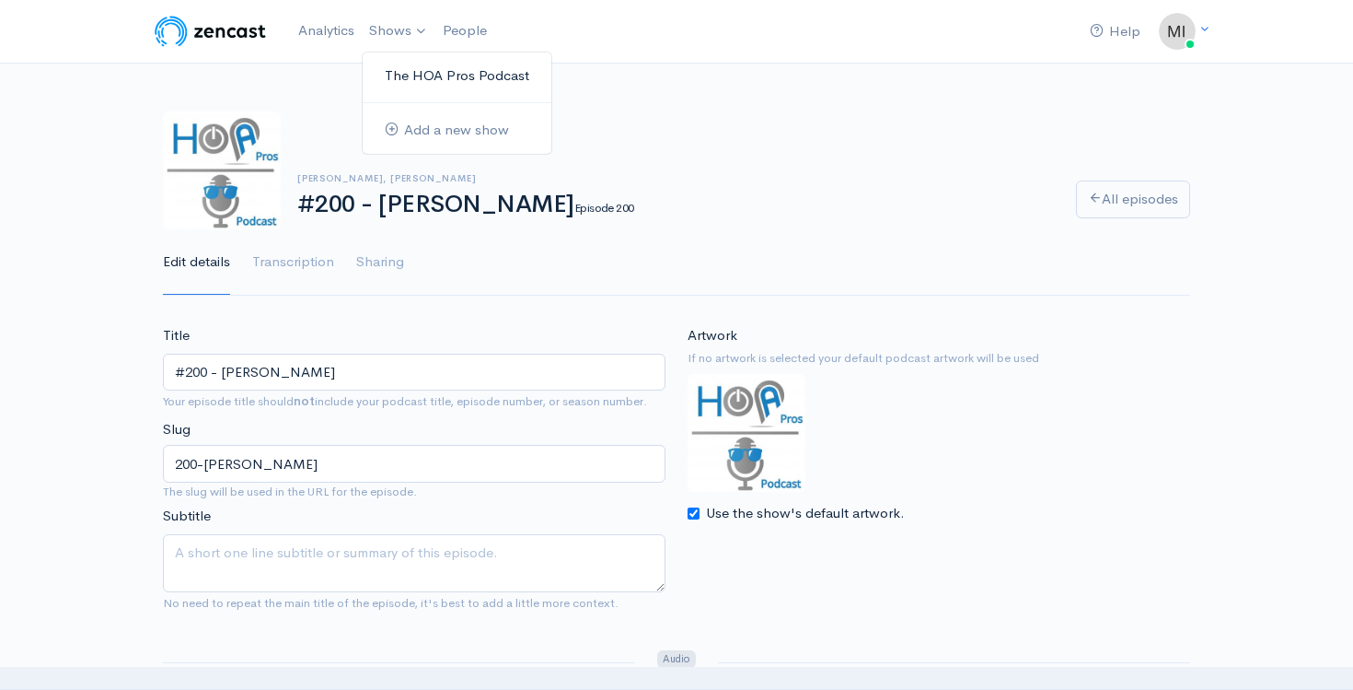
click at [400, 68] on link "The HOA Pros Podcast" at bounding box center [457, 76] width 189 height 32
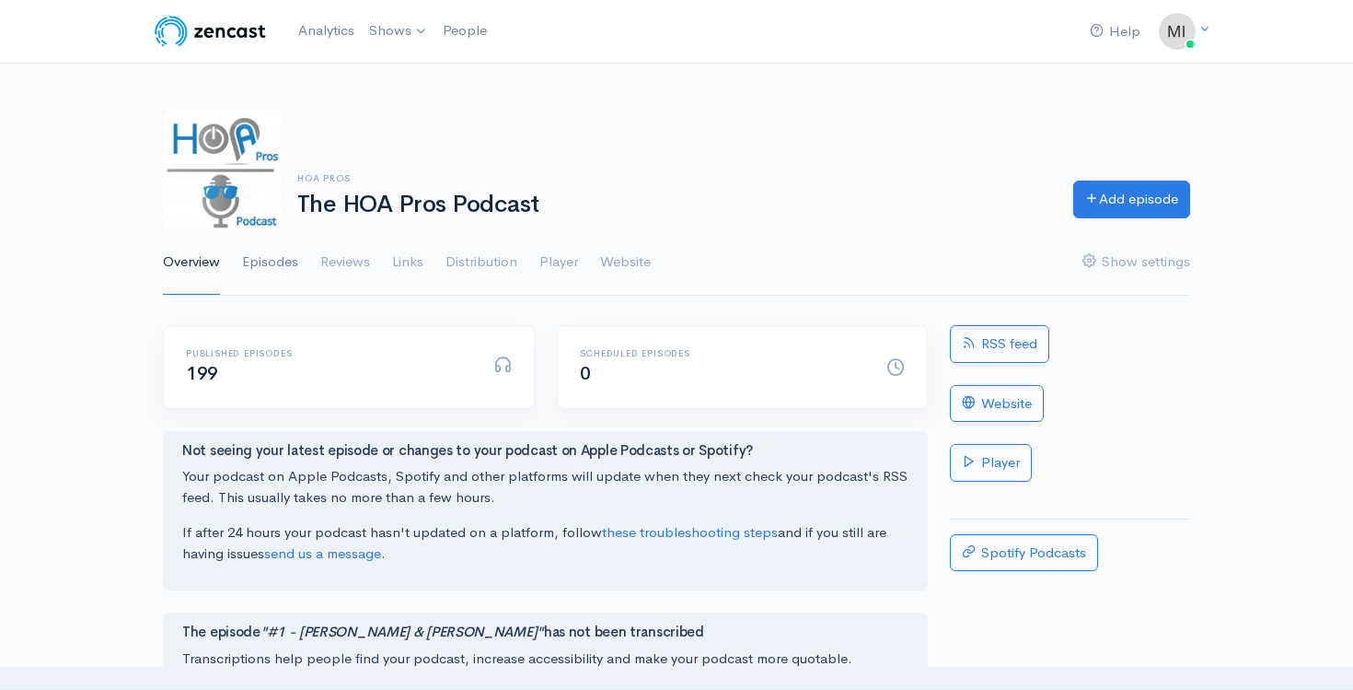
click at [265, 261] on link "Episodes" at bounding box center [270, 262] width 56 height 66
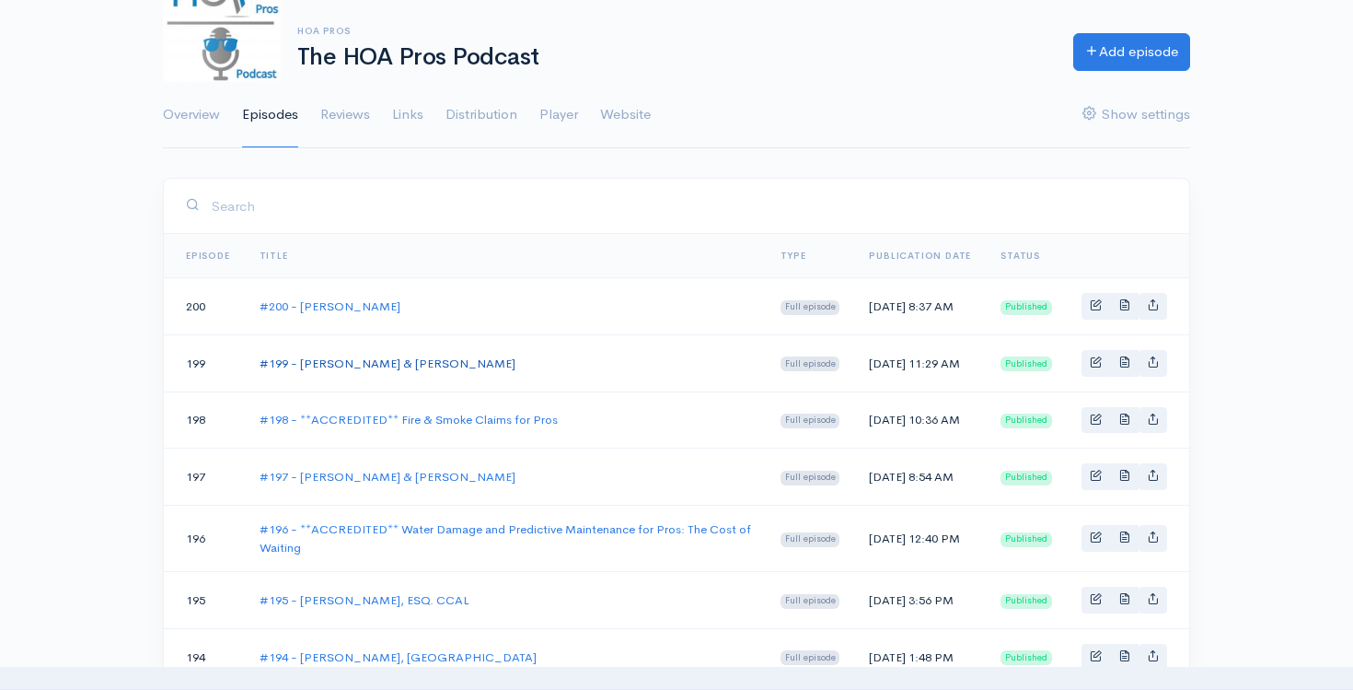
click at [404, 371] on link "#199 - [PERSON_NAME] & [PERSON_NAME]" at bounding box center [388, 363] width 256 height 16
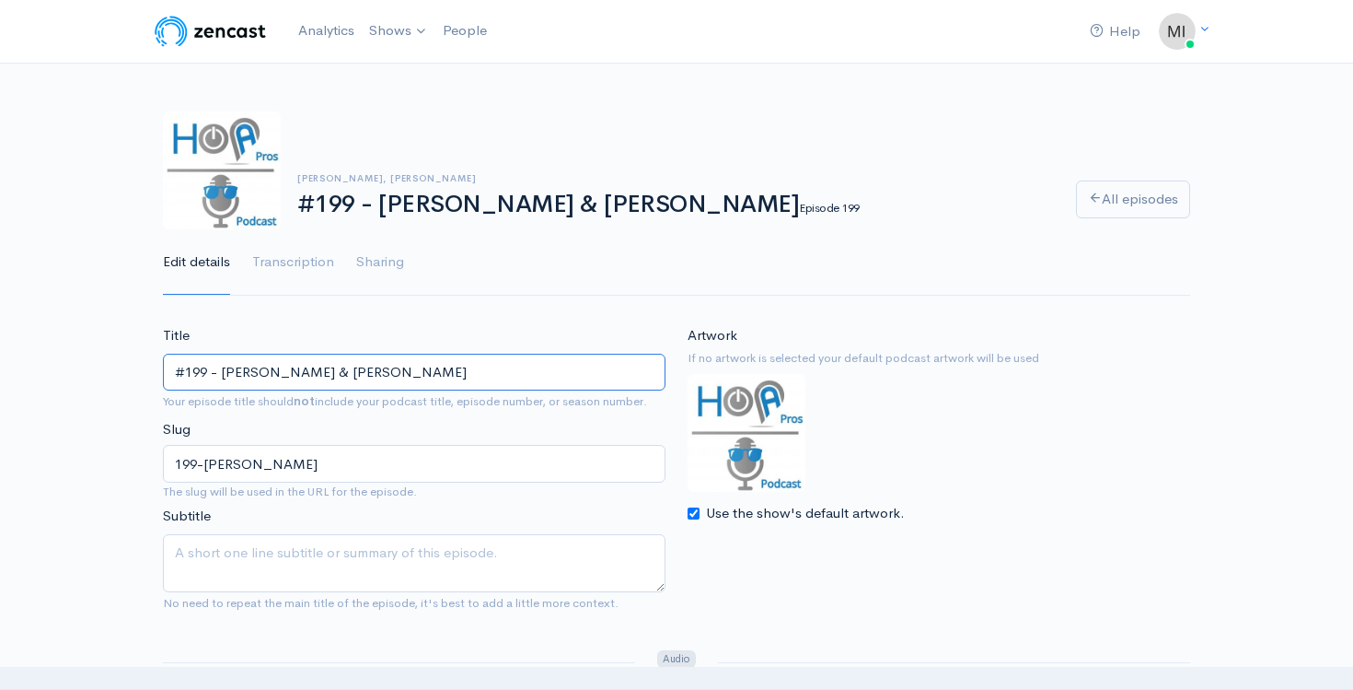
drag, startPoint x: 430, startPoint y: 371, endPoint x: 225, endPoint y: 370, distance: 205.3
click at [225, 370] on input "#199 - [PERSON_NAME] & [PERSON_NAME]" at bounding box center [414, 373] width 503 height 38
